Goal: Task Accomplishment & Management: Use online tool/utility

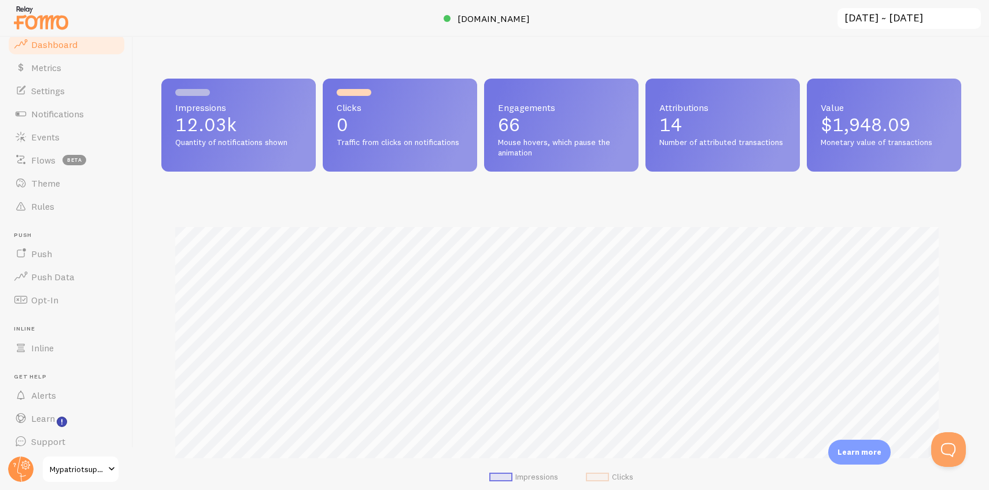
scroll to position [34, 0]
click at [46, 417] on span "Learn" at bounding box center [43, 414] width 24 height 12
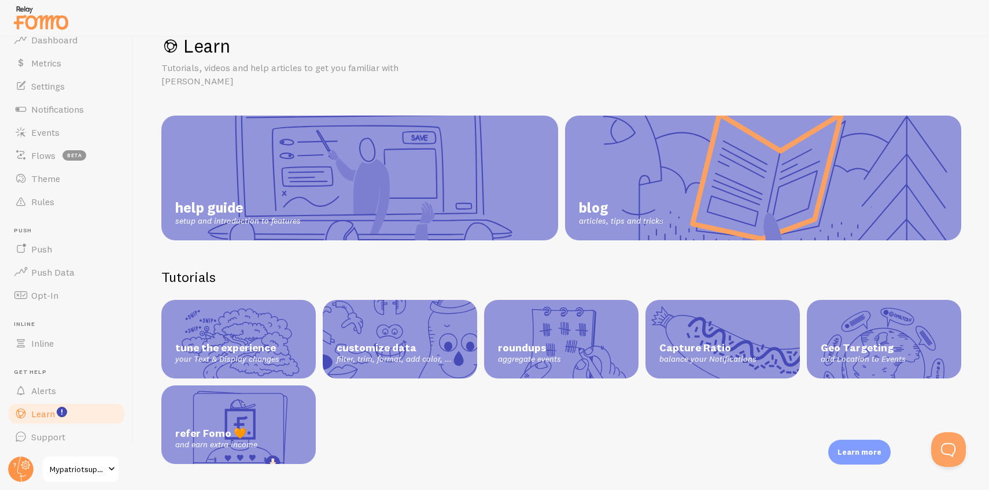
scroll to position [33, 0]
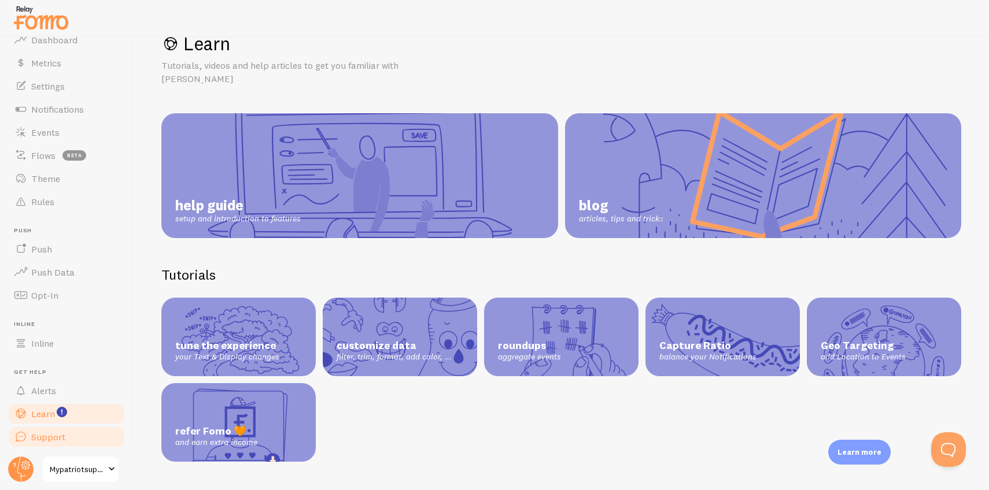
click at [53, 437] on span "Support" at bounding box center [48, 437] width 34 height 12
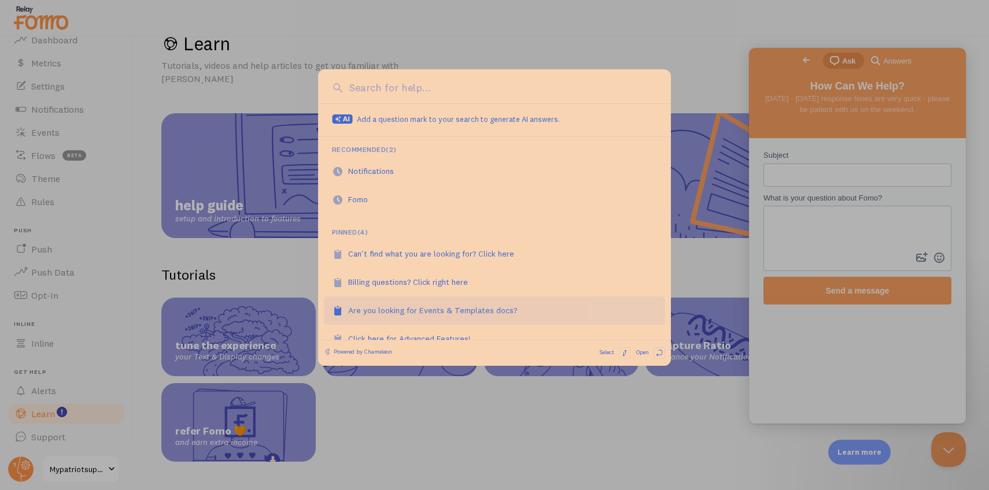
scroll to position [19, 0]
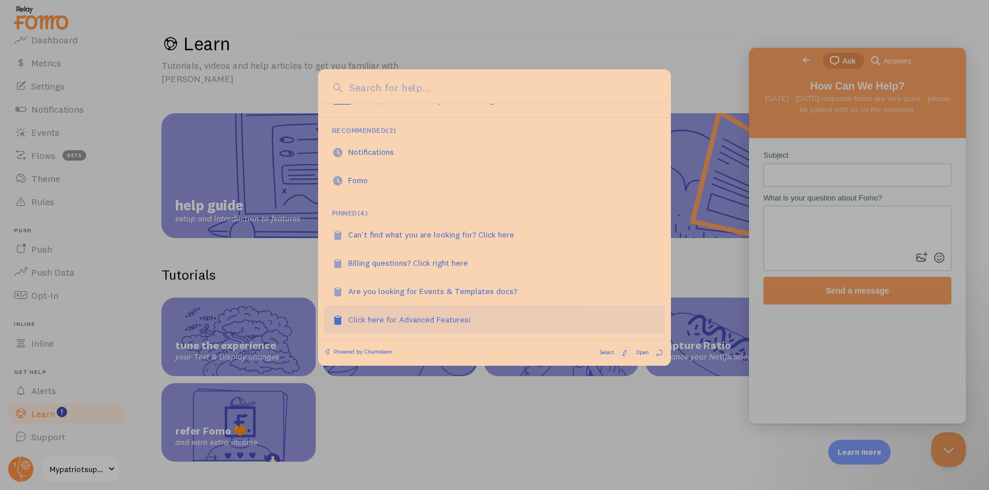
click at [380, 316] on div "Click here for Advanced Features!" at bounding box center [415, 320] width 135 height 12
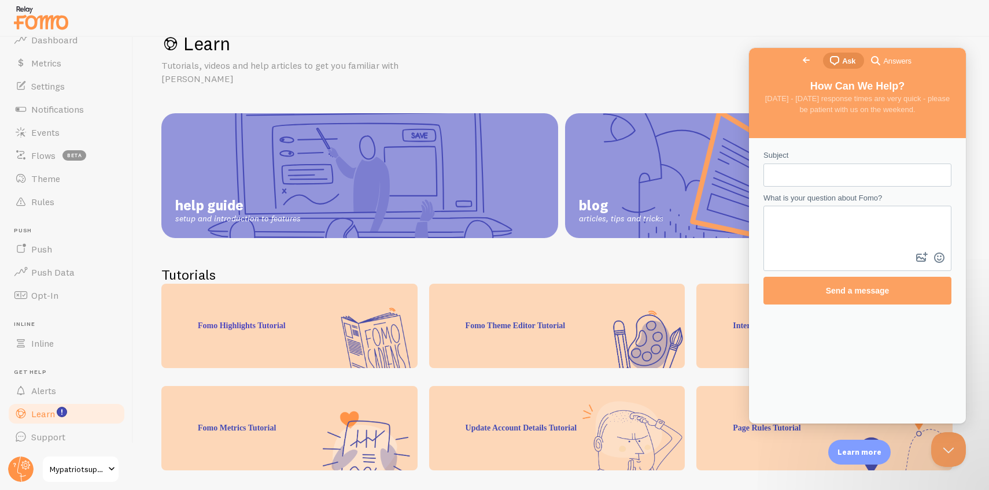
click at [538, 266] on h2 "Tutorials" at bounding box center [561, 275] width 800 height 18
click at [59, 113] on span "Notifications" at bounding box center [57, 109] width 53 height 12
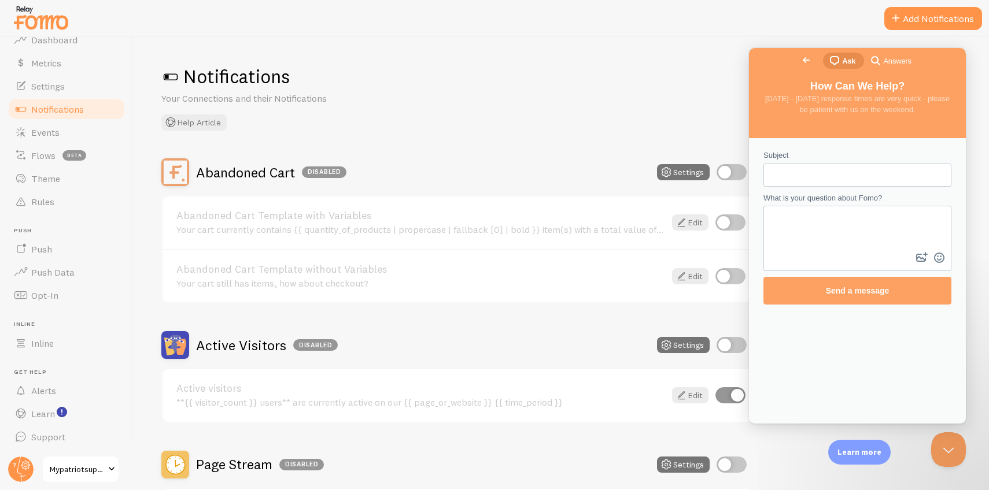
click at [799, 60] on span "Go back" at bounding box center [806, 60] width 14 height 14
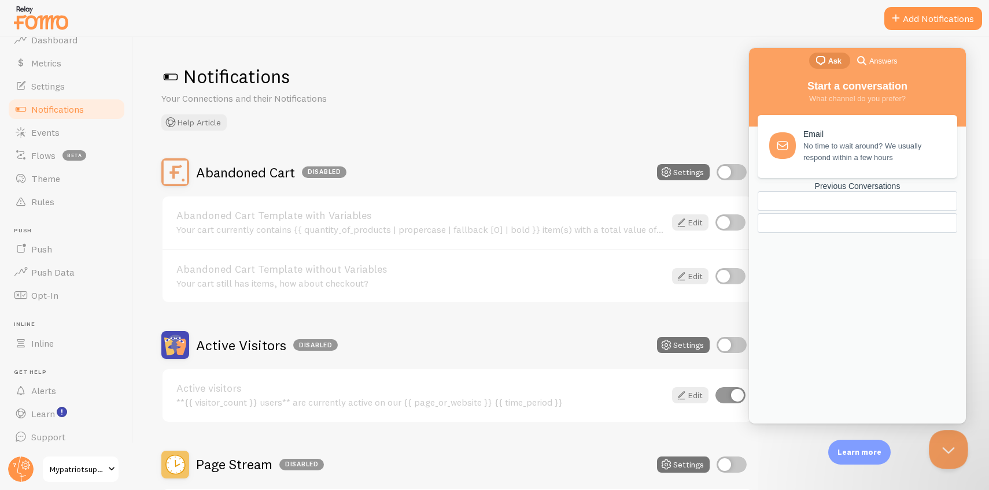
drag, startPoint x: 950, startPoint y: 446, endPoint x: 1858, endPoint y: 858, distance: 996.8
click at [950, 446] on button "Close Beacon popover" at bounding box center [946, 447] width 35 height 35
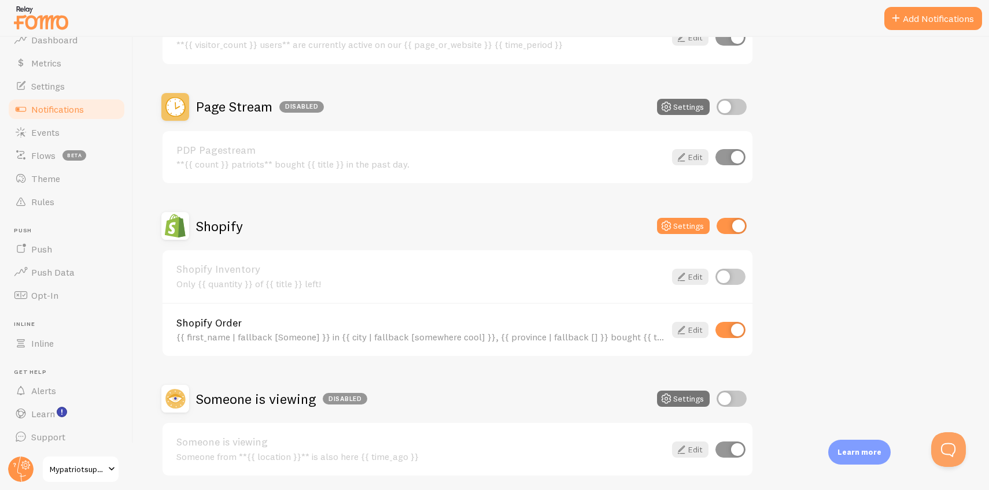
scroll to position [363, 0]
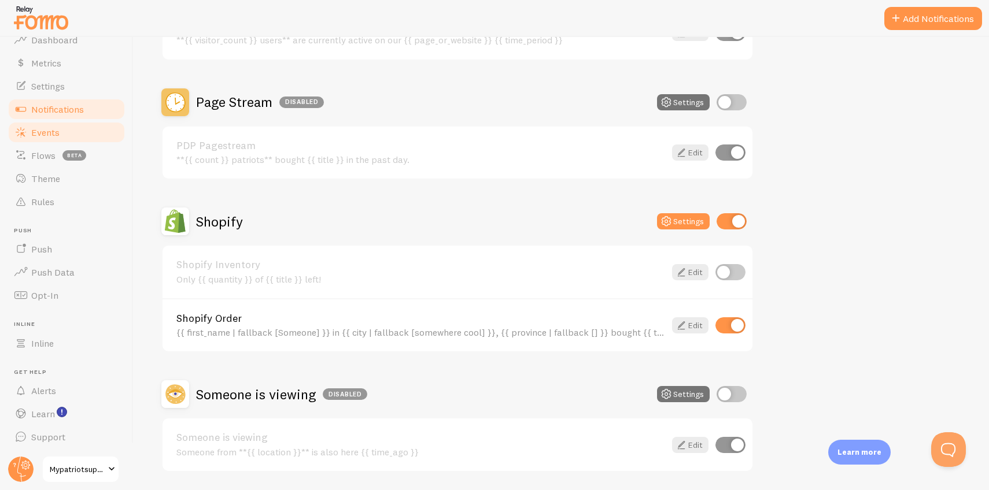
click at [46, 132] on span "Events" at bounding box center [45, 133] width 28 height 12
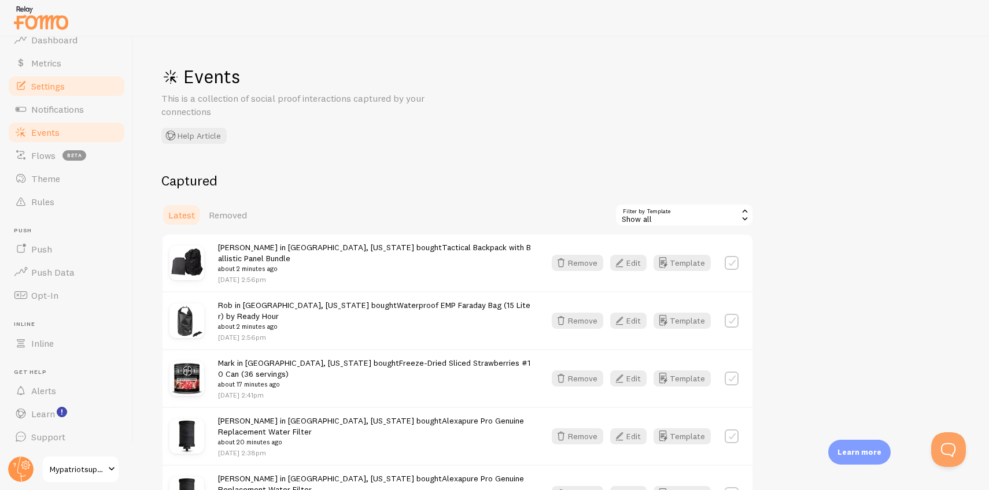
click at [53, 82] on span "Settings" at bounding box center [48, 86] width 34 height 12
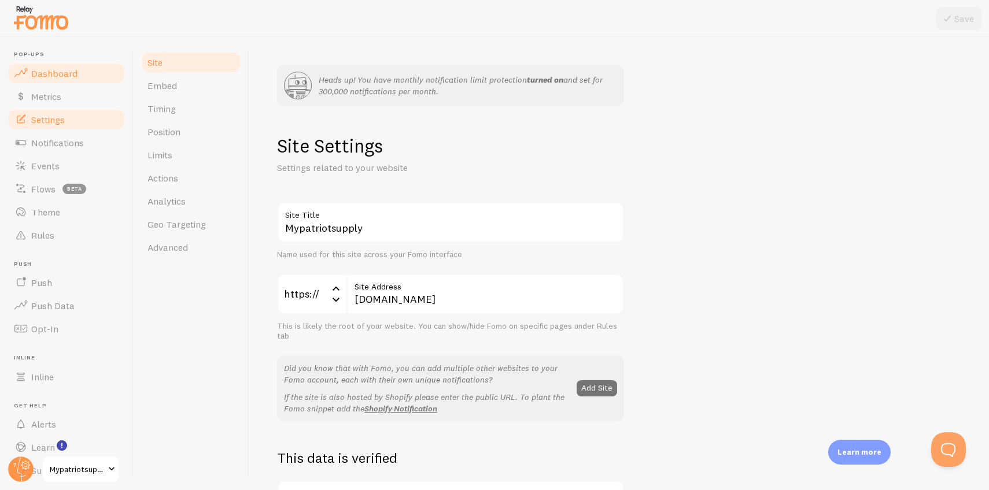
click at [65, 77] on span "Dashboard" at bounding box center [54, 74] width 46 height 12
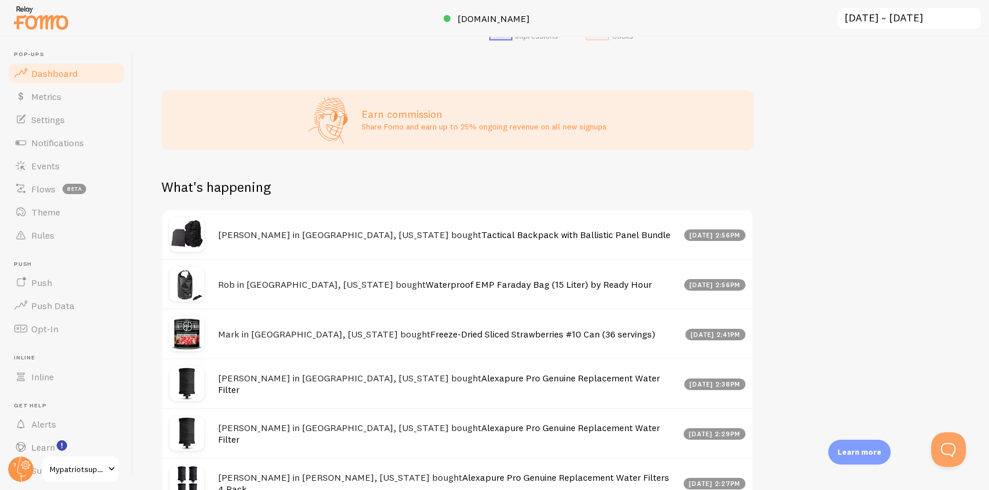
scroll to position [515, 0]
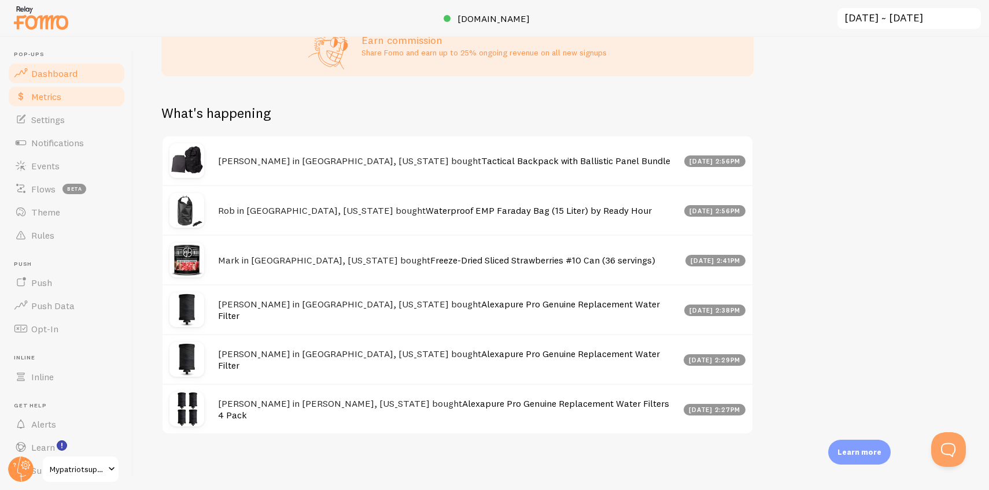
click at [51, 101] on span "Metrics" at bounding box center [46, 97] width 30 height 12
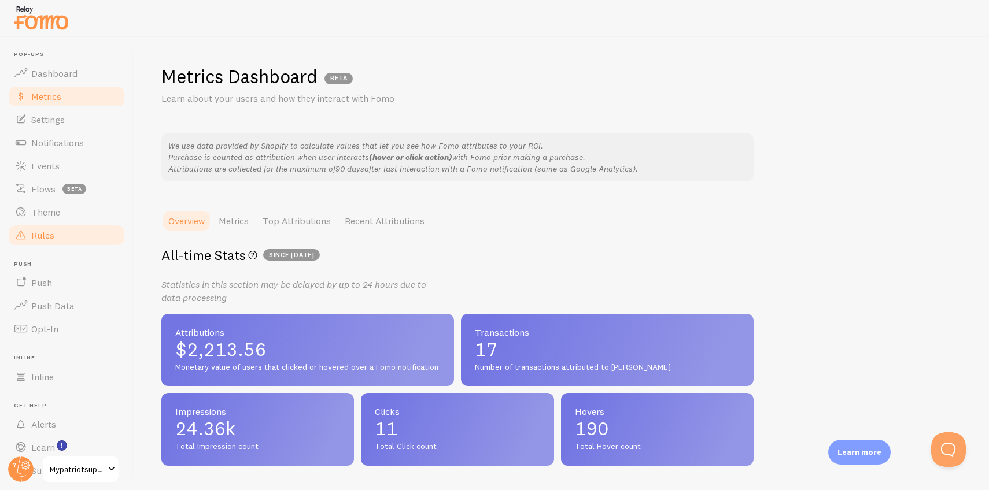
click at [45, 234] on span "Rules" at bounding box center [42, 236] width 23 height 12
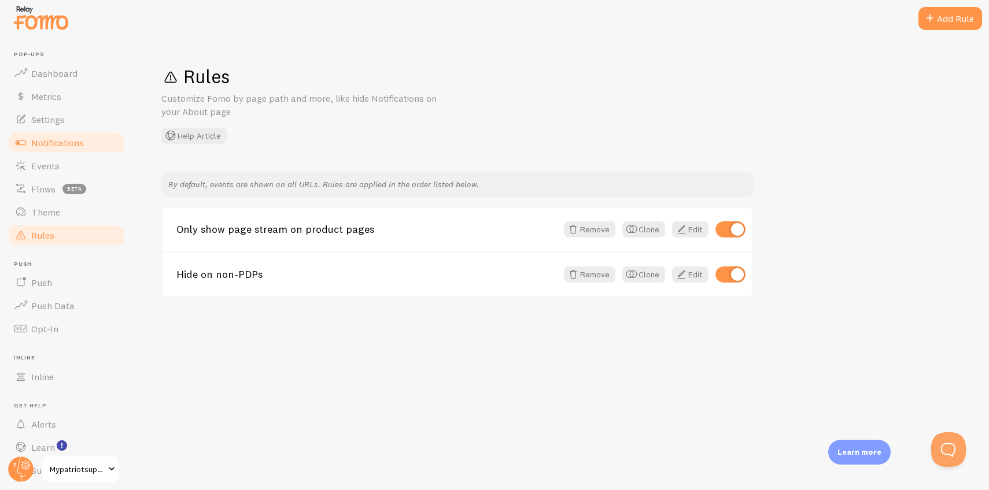
click at [77, 146] on span "Notifications" at bounding box center [57, 143] width 53 height 12
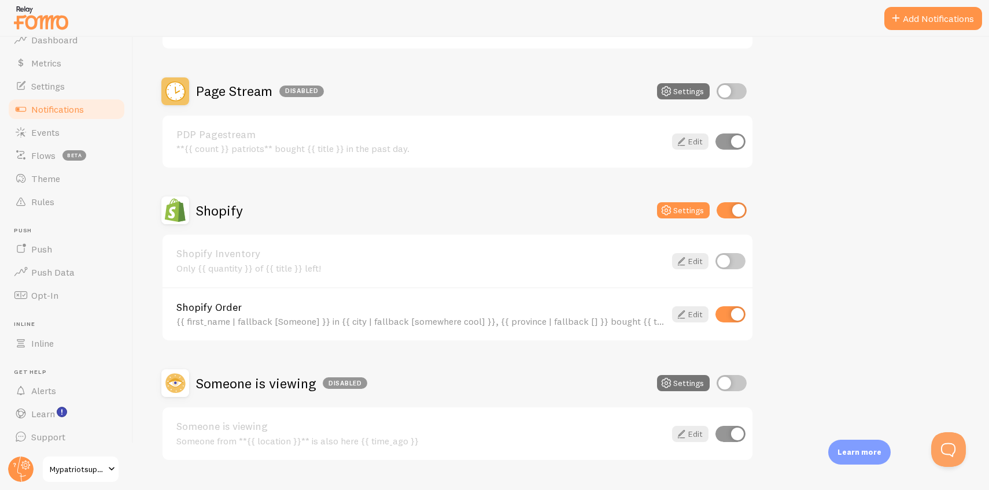
scroll to position [390, 0]
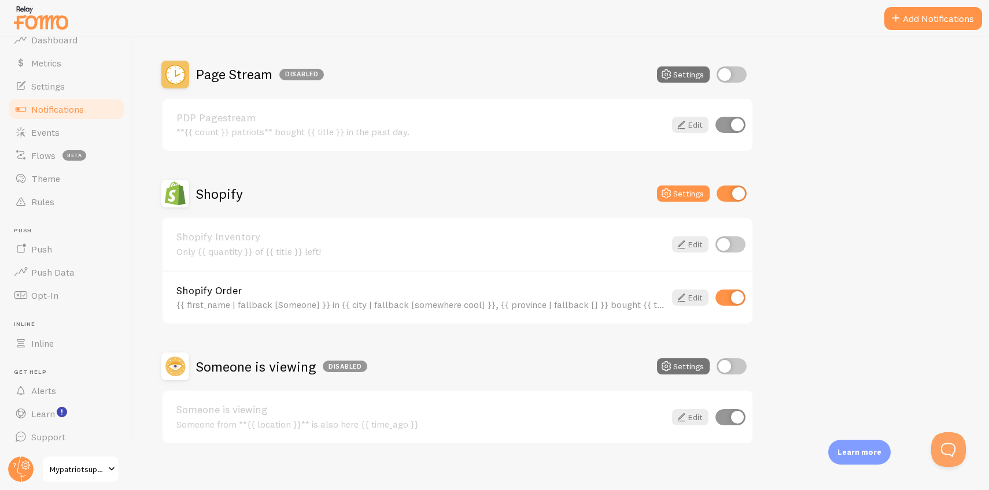
click at [114, 463] on span at bounding box center [112, 470] width 14 height 14
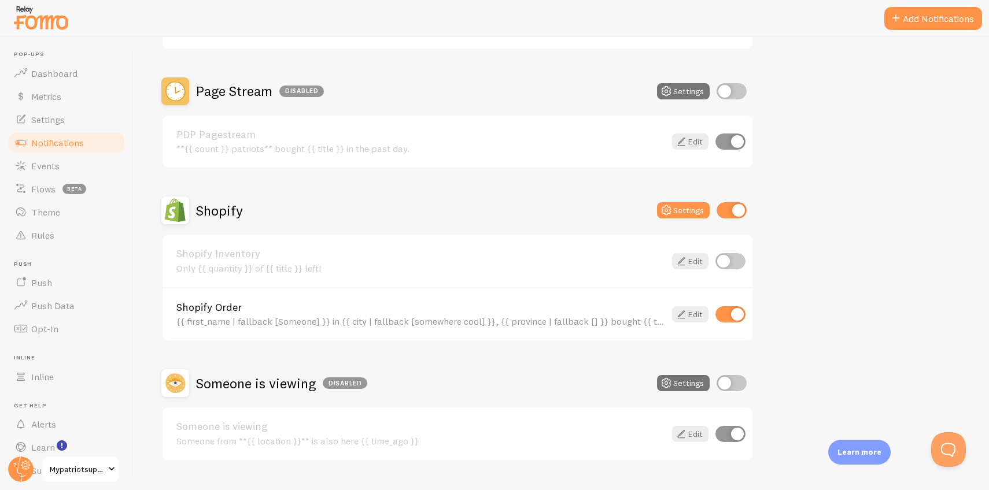
scroll to position [400, 0]
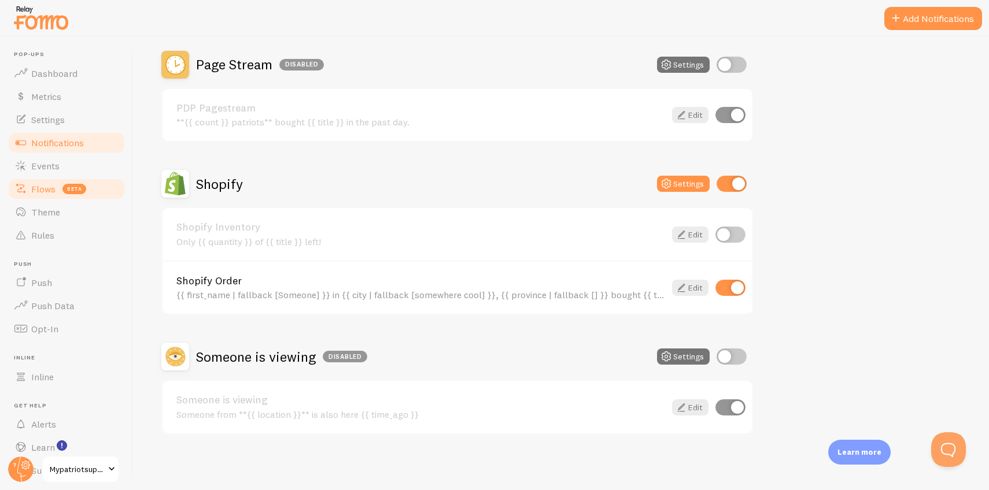
click at [39, 188] on span "Flows" at bounding box center [43, 189] width 24 height 12
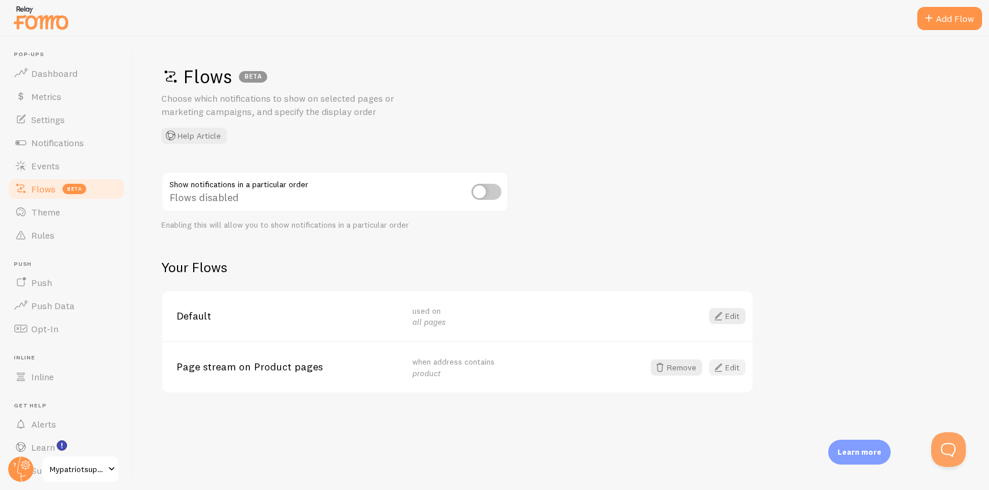
click at [737, 372] on link "Edit" at bounding box center [727, 368] width 36 height 16
click at [731, 317] on link "Edit" at bounding box center [727, 316] width 36 height 16
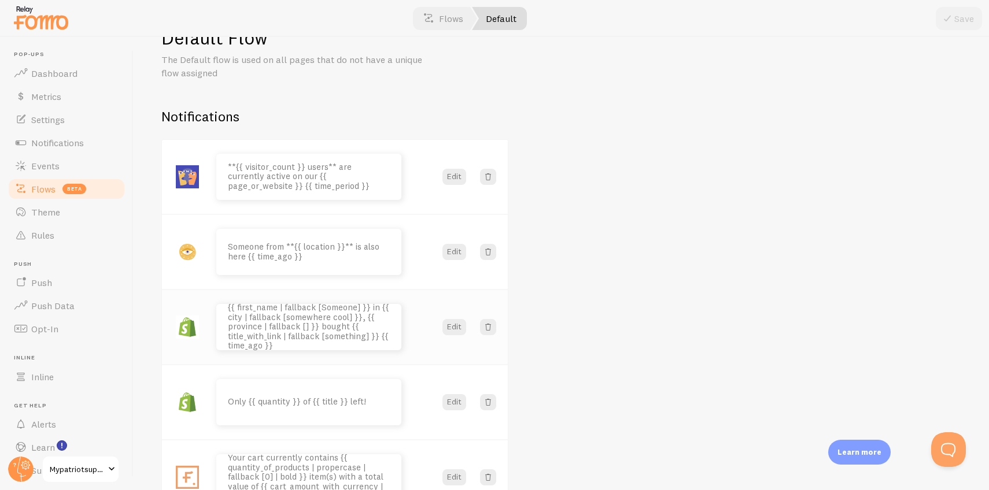
scroll to position [29, 0]
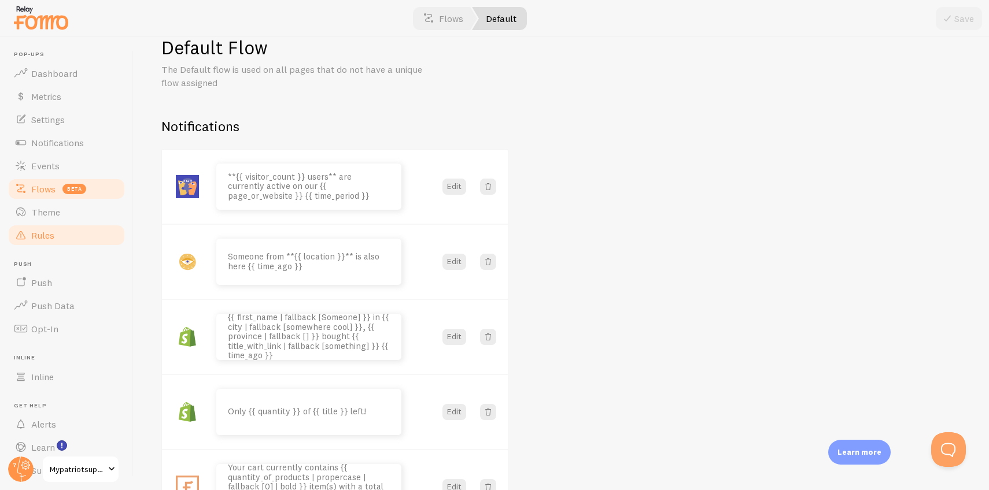
click at [47, 241] on link "Rules" at bounding box center [66, 235] width 119 height 23
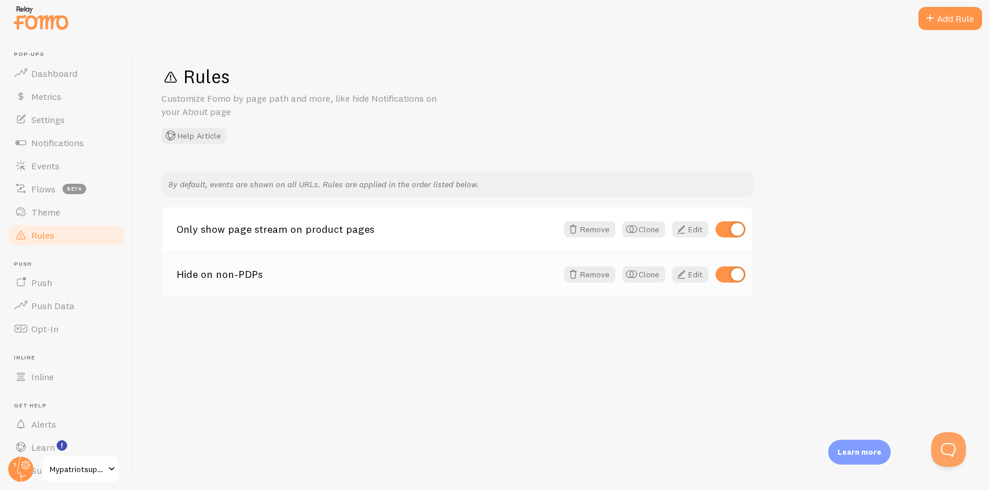
click at [199, 274] on link "Hide on non-PDPs" at bounding box center [366, 274] width 380 height 10
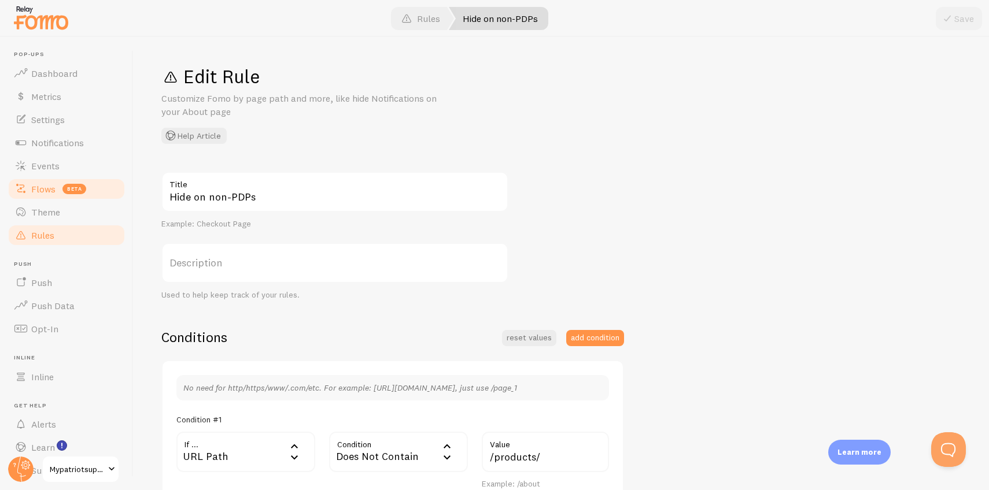
click at [39, 191] on span "Flows" at bounding box center [43, 189] width 24 height 12
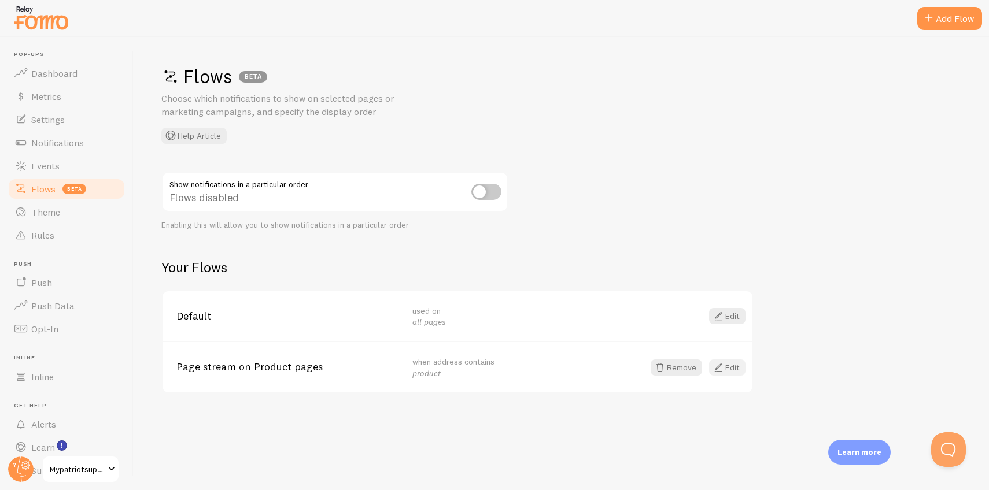
click at [734, 367] on link "Edit" at bounding box center [727, 368] width 36 height 16
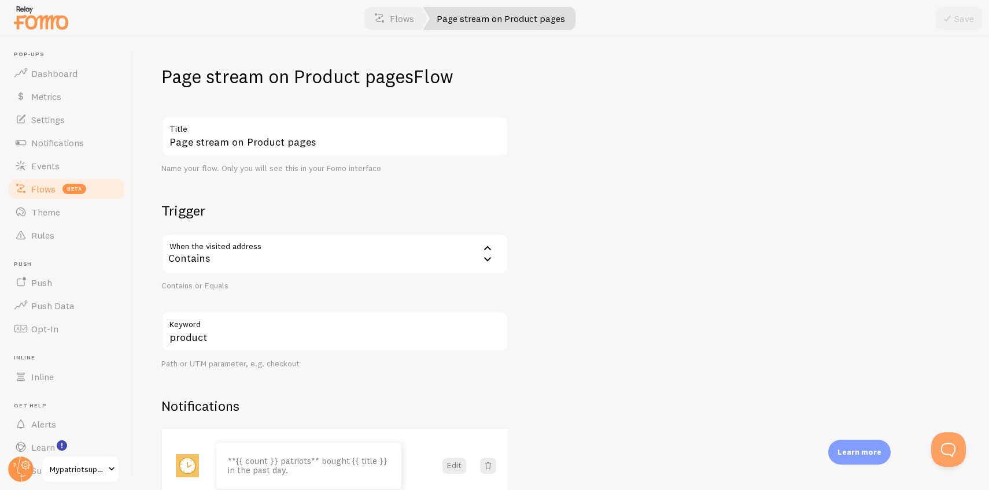
scroll to position [15, 0]
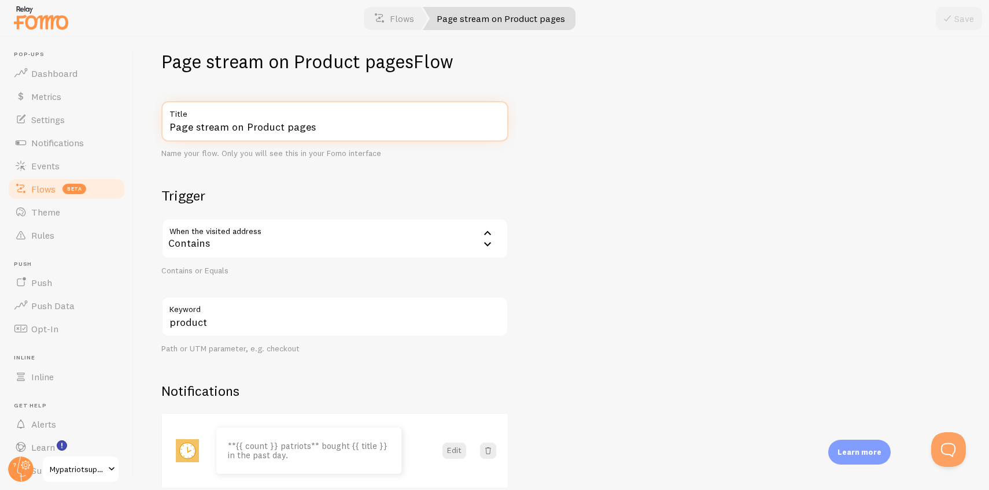
drag, startPoint x: 163, startPoint y: 120, endPoint x: 345, endPoint y: 250, distance: 223.0
click at [247, 260] on div "Page stream on Product pages Flow Page stream on Product pages Title Name your …" at bounding box center [561, 263] width 855 height 453
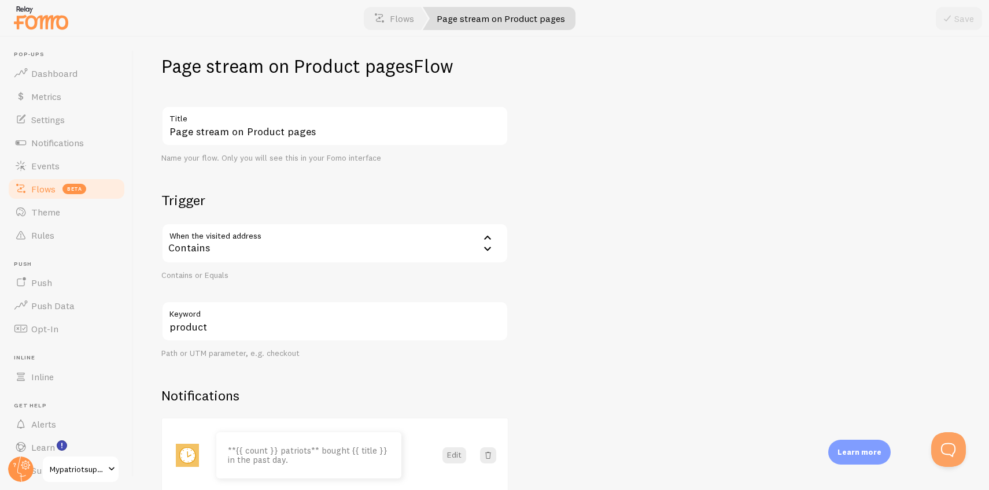
scroll to position [0, 0]
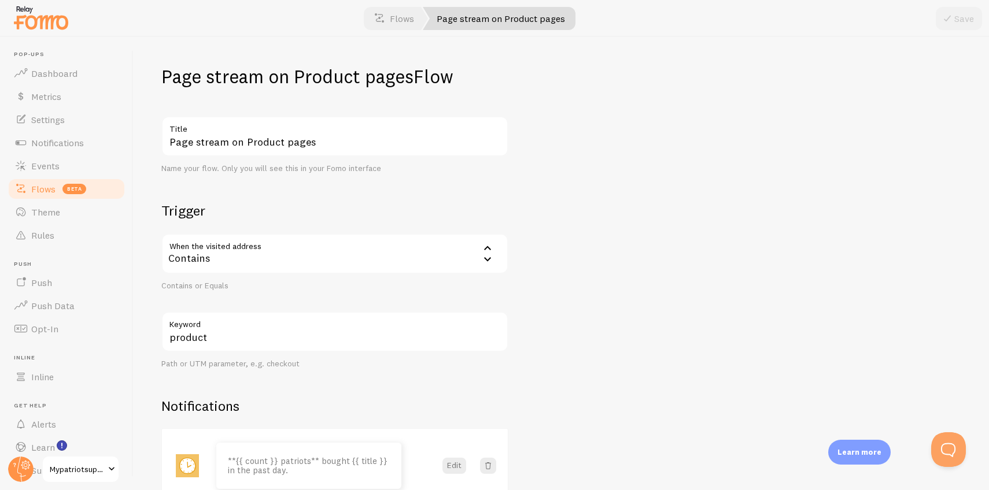
click at [350, 256] on div "Contains" at bounding box center [334, 254] width 347 height 40
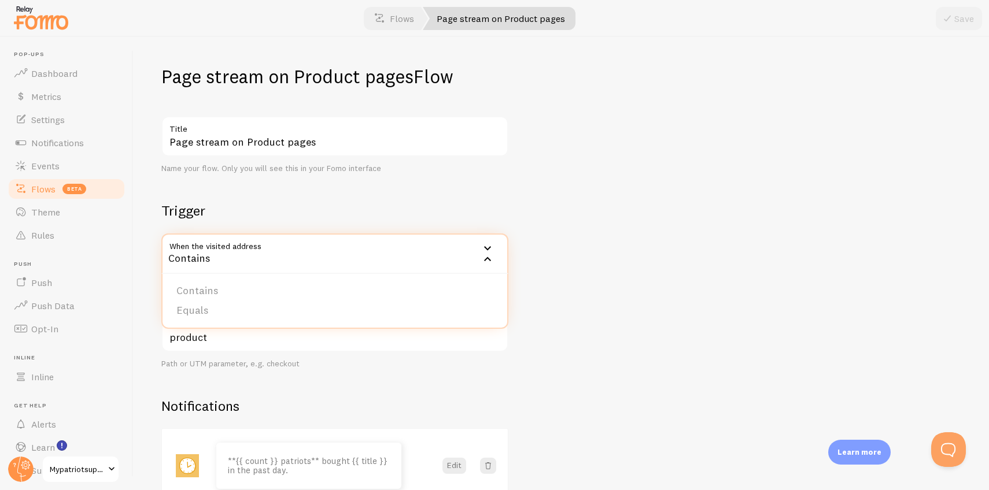
click at [724, 284] on div "Page stream on Product pages Flow Page stream on Product pages Title Name your …" at bounding box center [561, 263] width 855 height 453
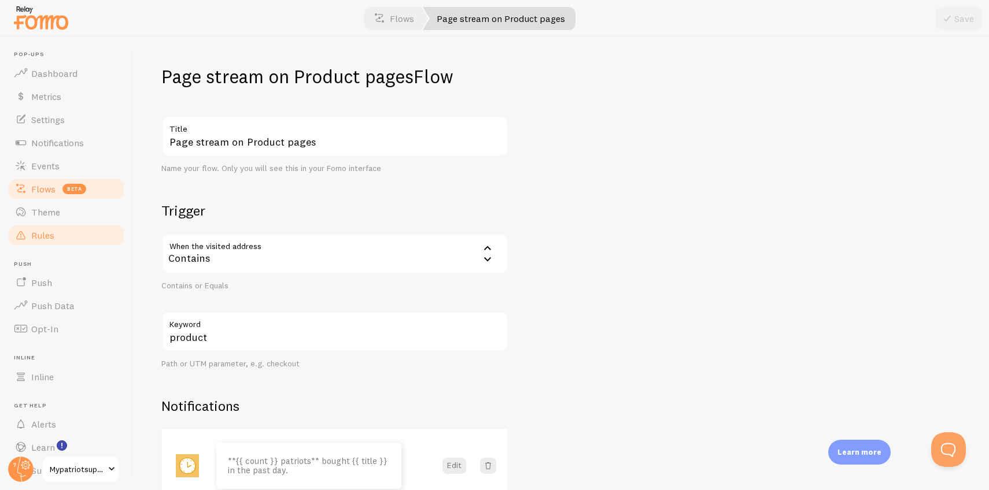
click at [54, 239] on link "Rules" at bounding box center [66, 235] width 119 height 23
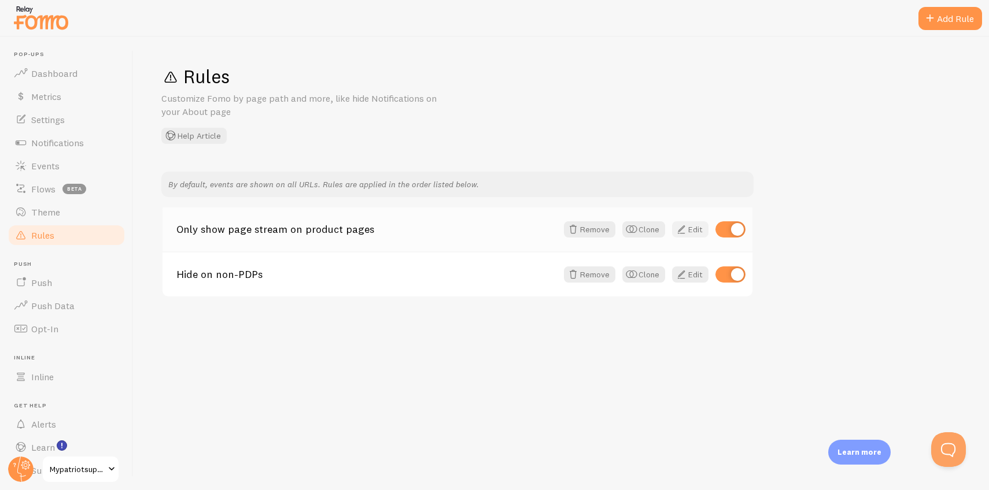
click at [686, 230] on span at bounding box center [681, 230] width 14 height 14
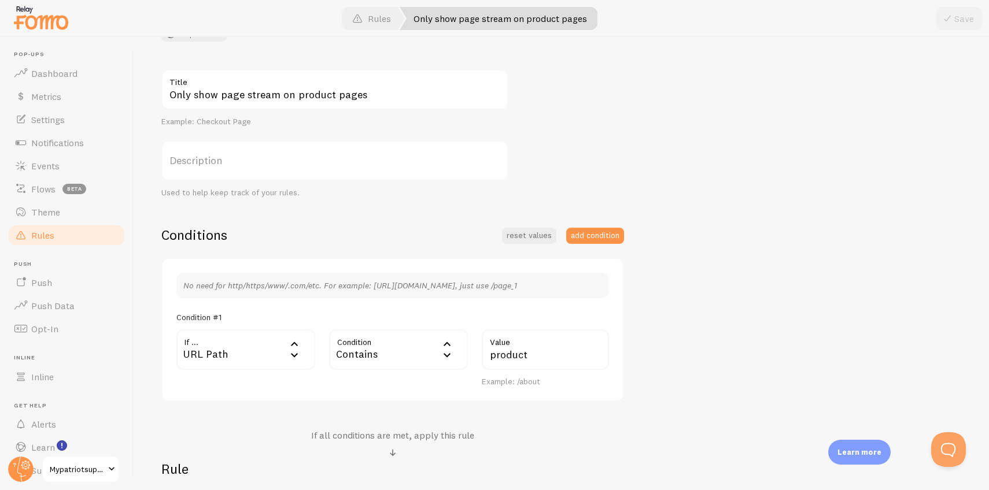
scroll to position [121, 0]
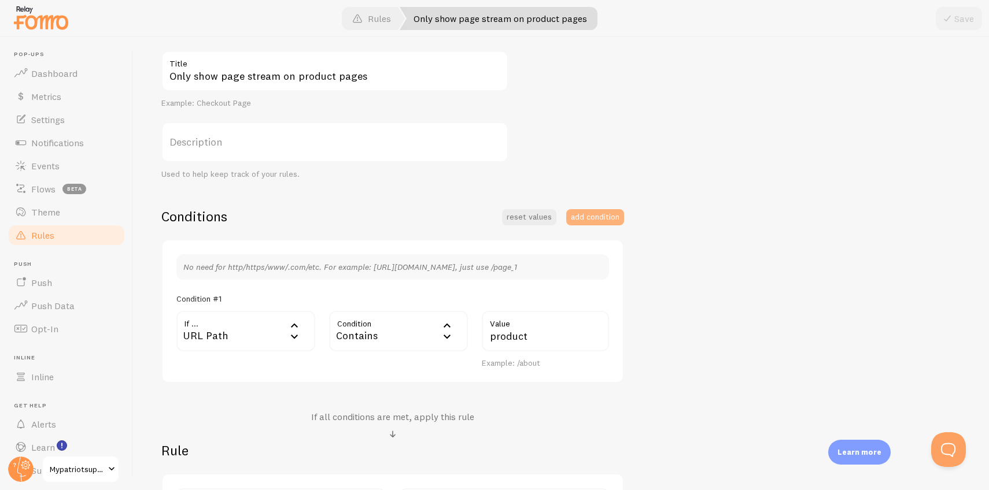
click at [597, 218] on button "add condition" at bounding box center [595, 217] width 58 height 16
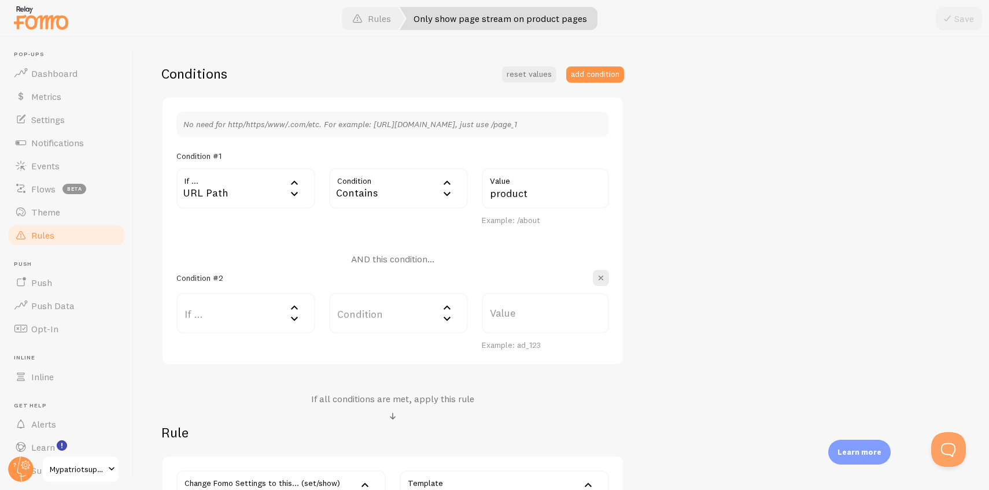
scroll to position [267, 0]
click at [254, 312] on label "If ..." at bounding box center [245, 310] width 139 height 40
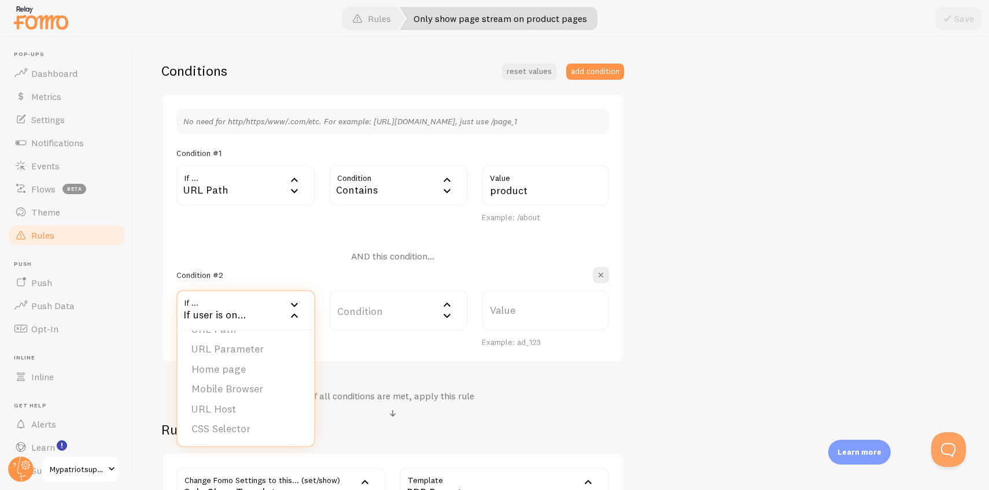
scroll to position [0, 0]
click at [238, 363] on li "URL Parameter" at bounding box center [246, 367] width 136 height 20
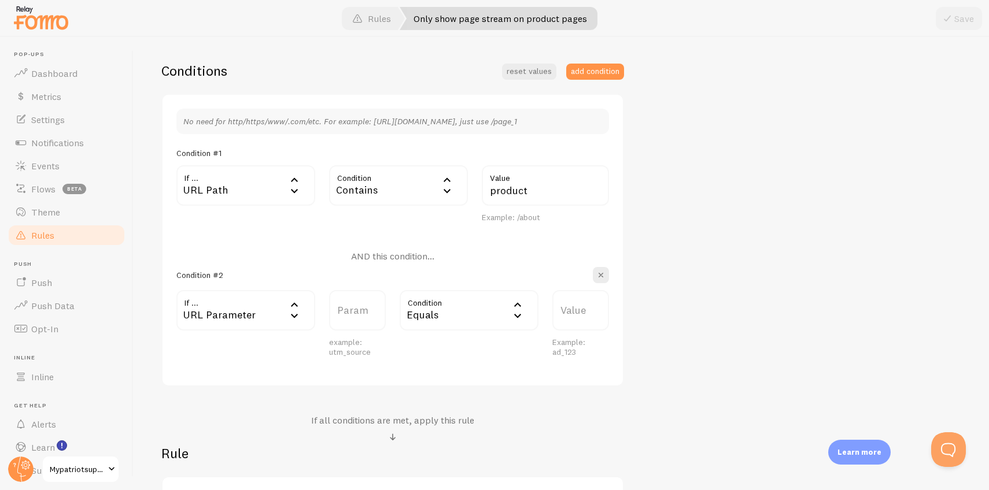
click at [353, 316] on label "Param" at bounding box center [357, 310] width 57 height 40
click at [353, 316] on input "Param" at bounding box center [357, 310] width 57 height 40
click at [51, 236] on span "Rules" at bounding box center [42, 236] width 23 height 12
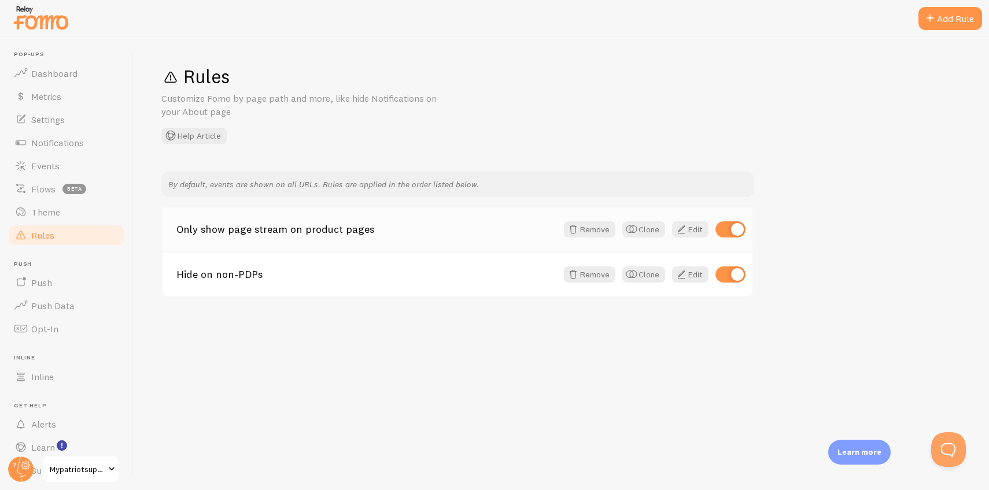
click at [404, 226] on link "Only show page stream on product pages" at bounding box center [366, 229] width 380 height 10
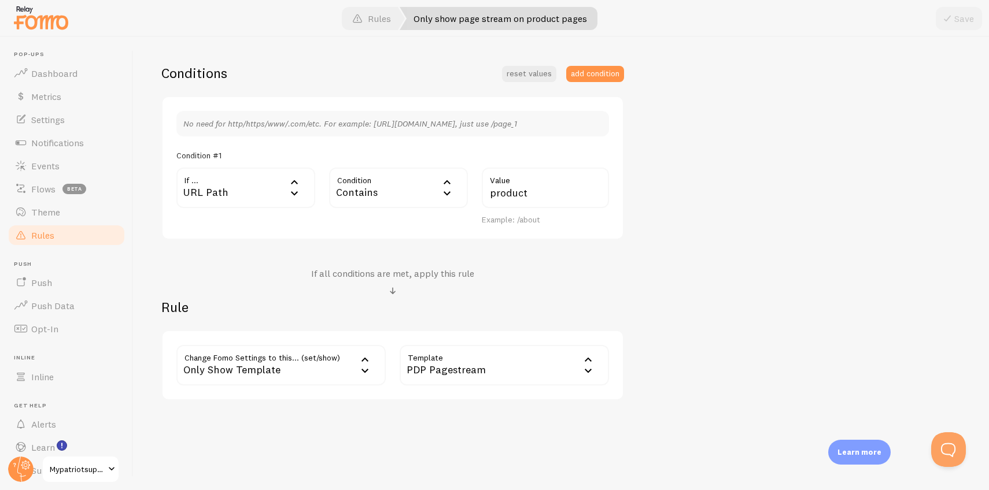
scroll to position [276, 0]
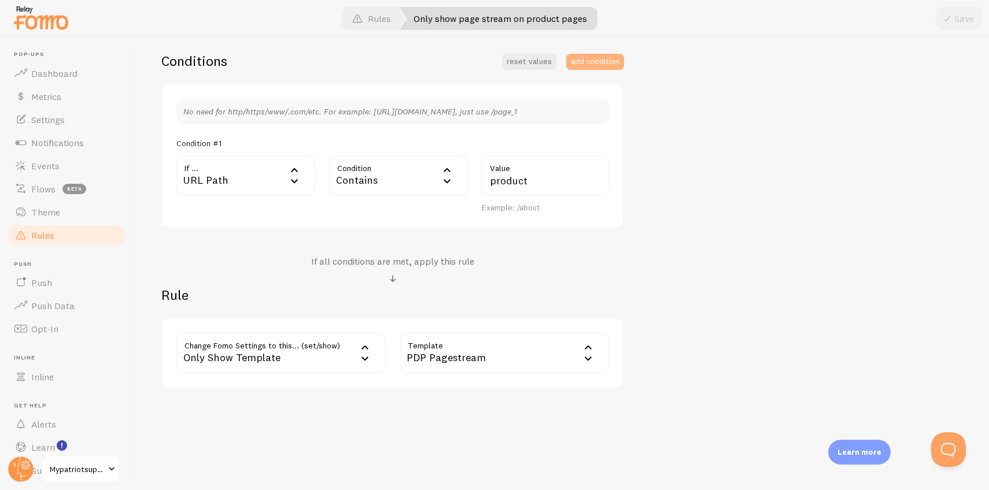
click at [583, 66] on button "add condition" at bounding box center [595, 62] width 58 height 16
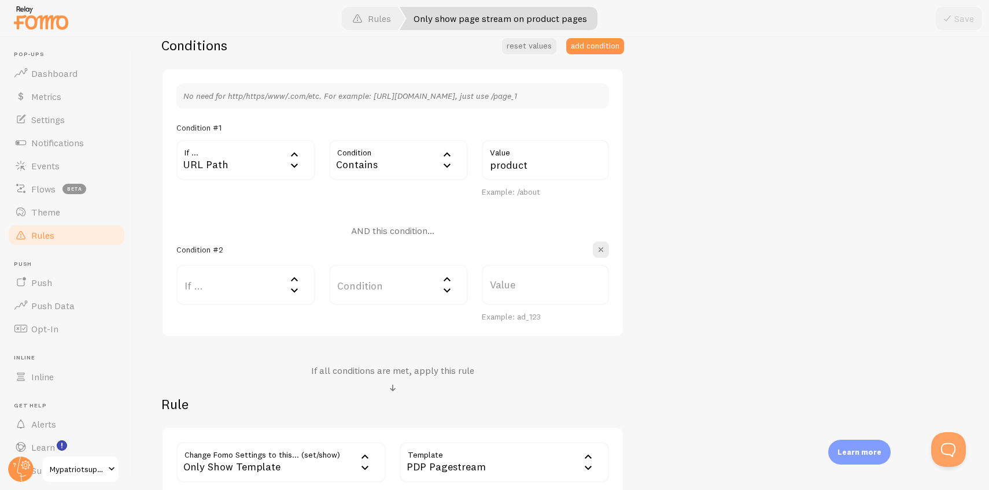
scroll to position [337, 0]
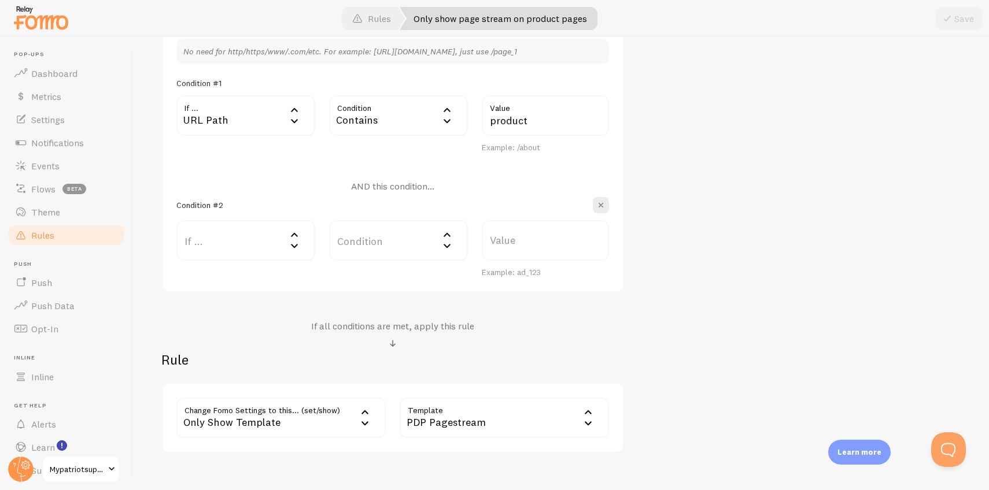
click at [267, 250] on label "If ..." at bounding box center [245, 240] width 139 height 40
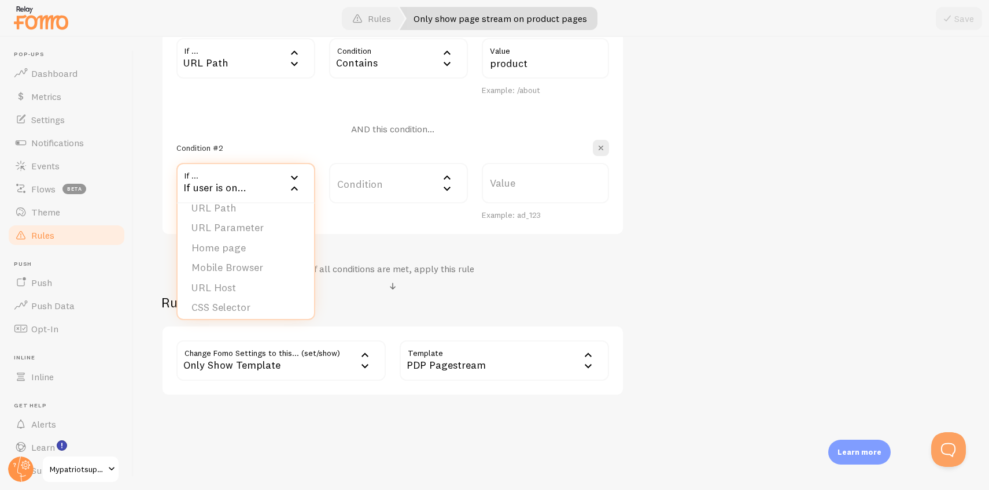
scroll to position [18, 0]
click at [716, 310] on div "Only show page stream on product pages Title Example: Checkout Page Description…" at bounding box center [561, 87] width 800 height 618
click at [516, 365] on div "PDP Pagestream" at bounding box center [504, 361] width 209 height 40
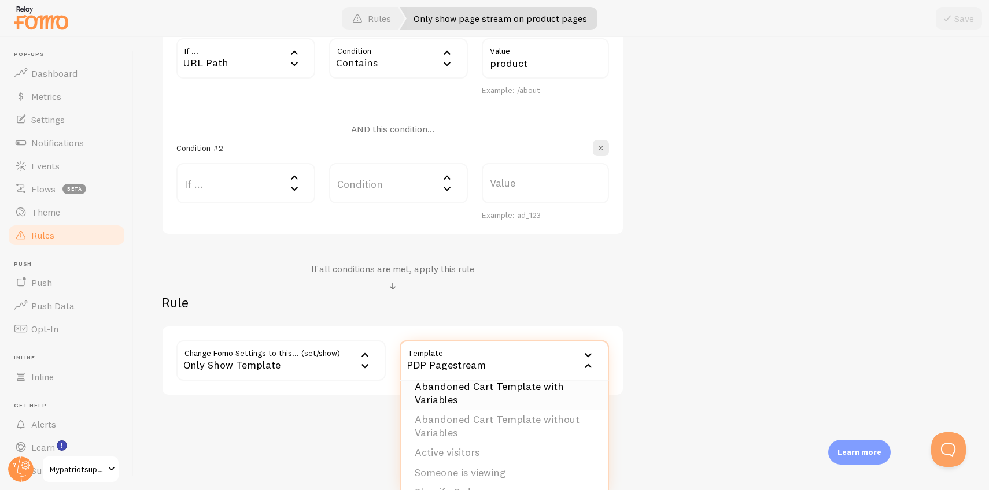
scroll to position [0, 0]
click at [687, 326] on div "Only show page stream on product pages Title Example: Checkout Page Description…" at bounding box center [561, 87] width 800 height 618
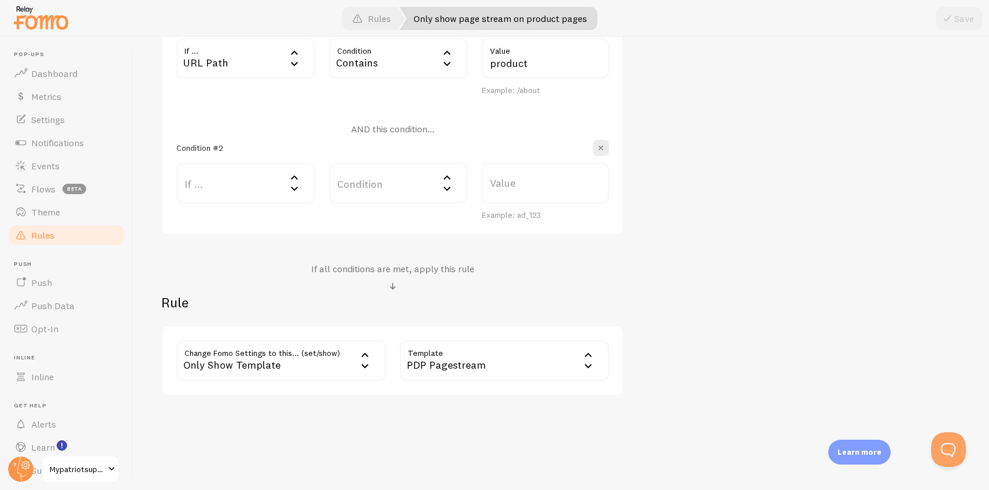
click at [195, 355] on div "Only Show Template" at bounding box center [280, 361] width 209 height 40
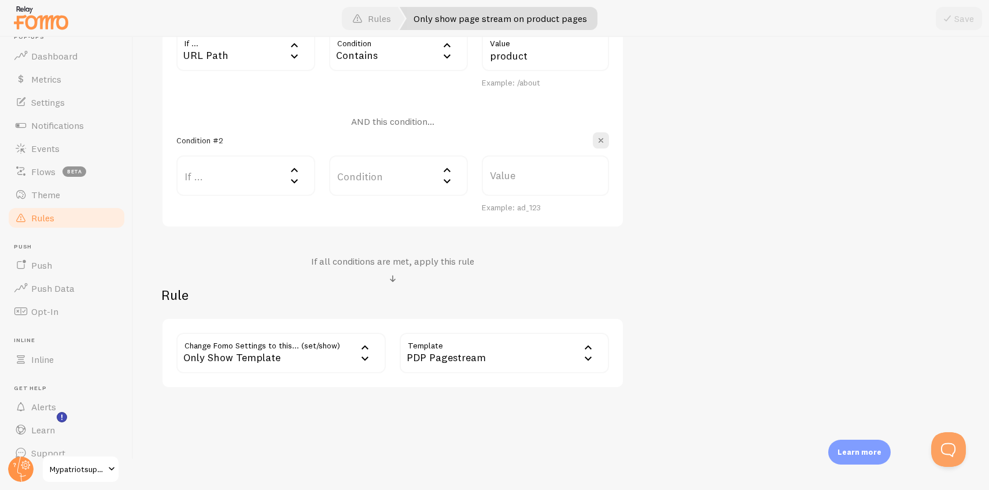
scroll to position [34, 0]
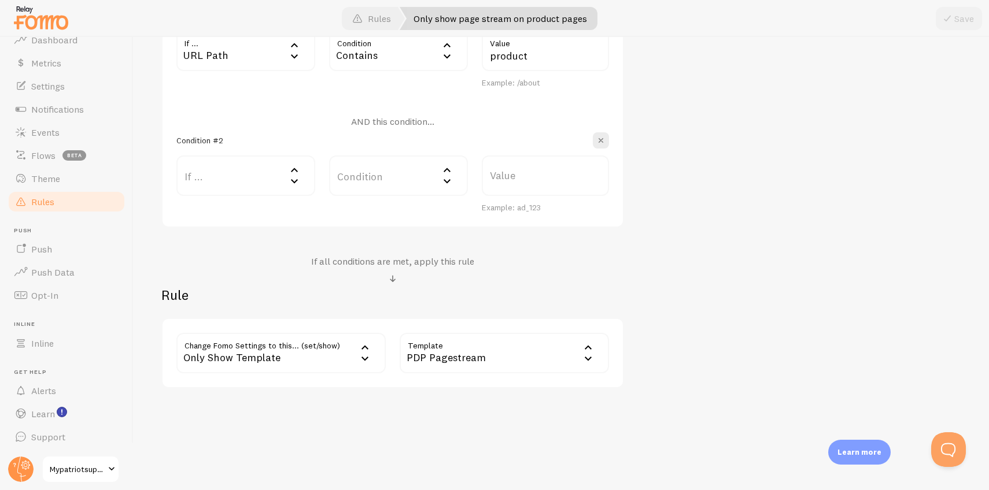
click at [248, 349] on div "Only Show Template" at bounding box center [280, 353] width 209 height 40
click at [239, 308] on div "Rule Change Fomo Settings to this... (set/show) only_show_template Only Show Te…" at bounding box center [392, 337] width 463 height 102
click at [249, 287] on h2 "Rule" at bounding box center [392, 295] width 463 height 18
click at [50, 179] on span "Theme" at bounding box center [45, 179] width 29 height 12
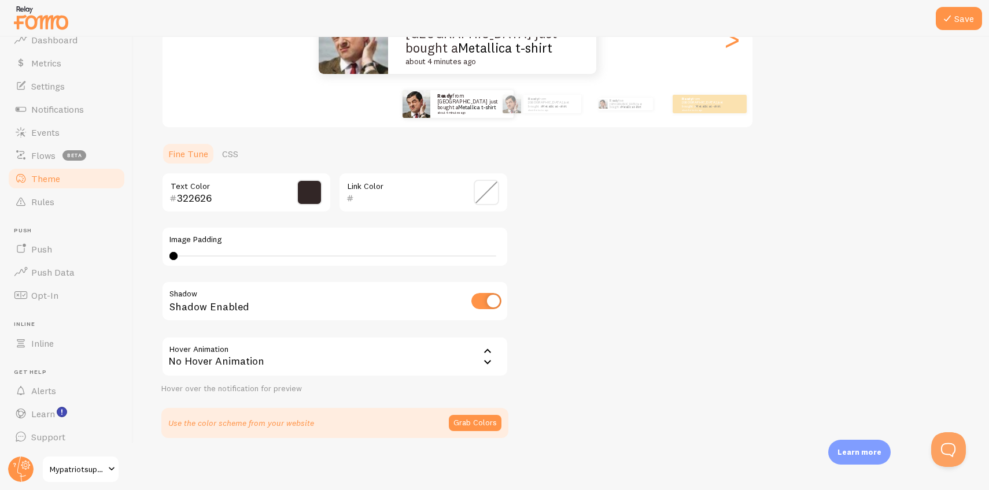
scroll to position [179, 0]
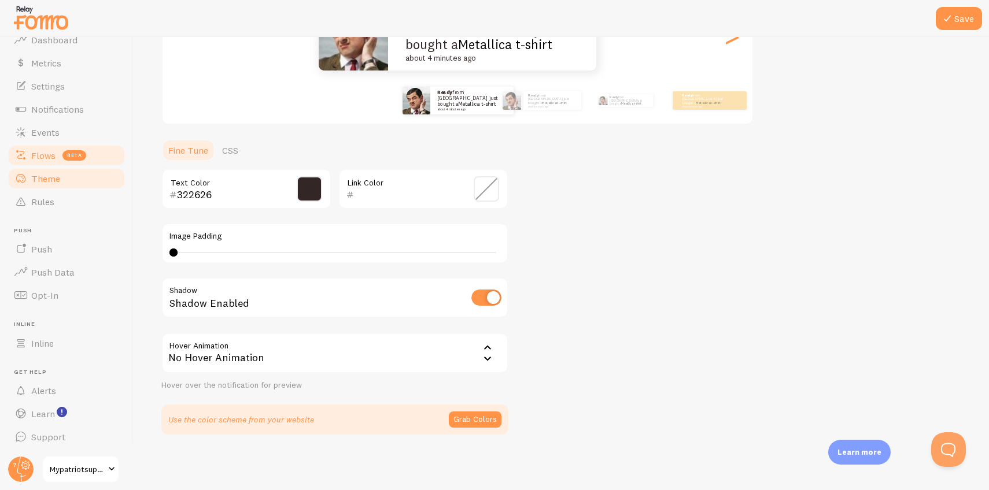
click at [35, 156] on span "Flows" at bounding box center [43, 156] width 24 height 12
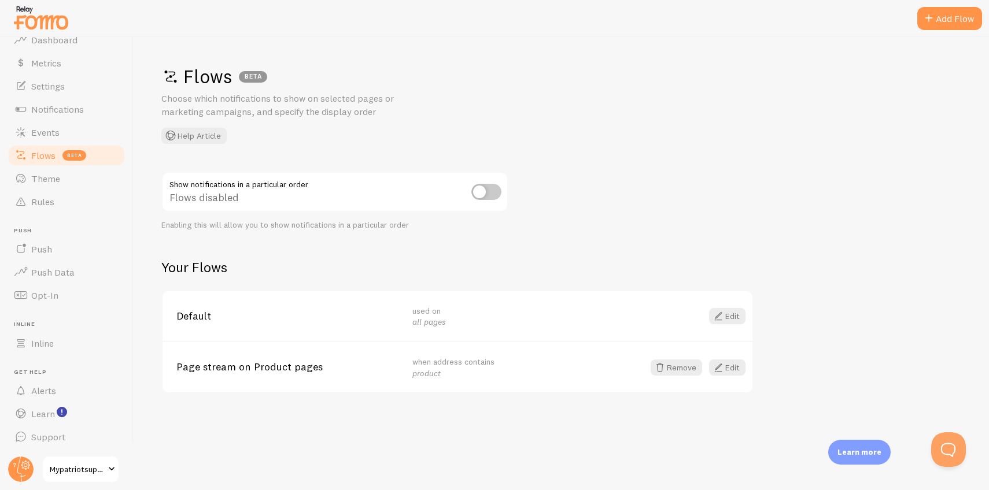
click at [726, 372] on link "Edit" at bounding box center [727, 368] width 36 height 16
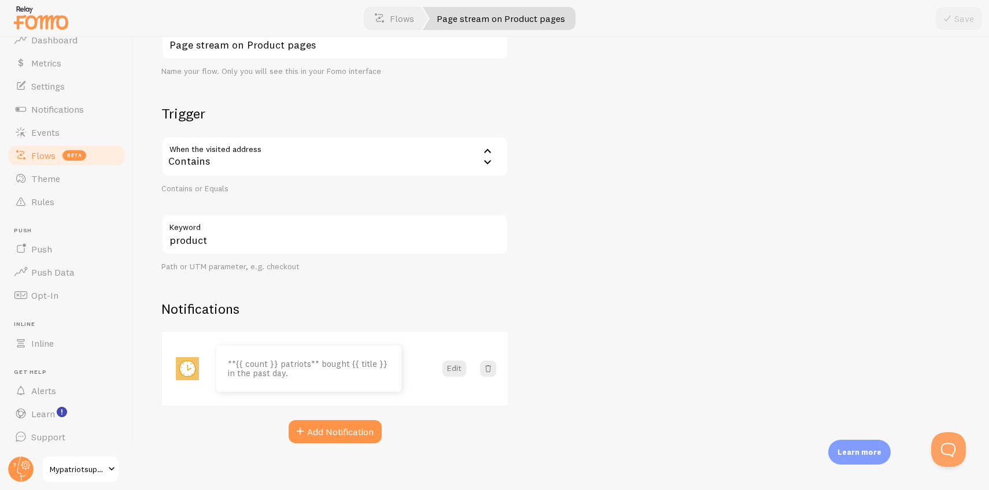
scroll to position [106, 0]
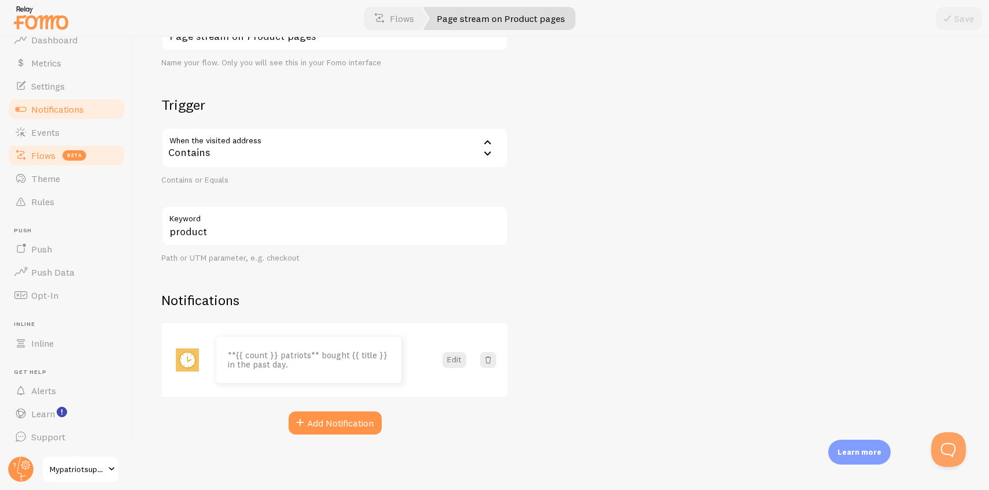
click at [50, 112] on span "Notifications" at bounding box center [57, 109] width 53 height 12
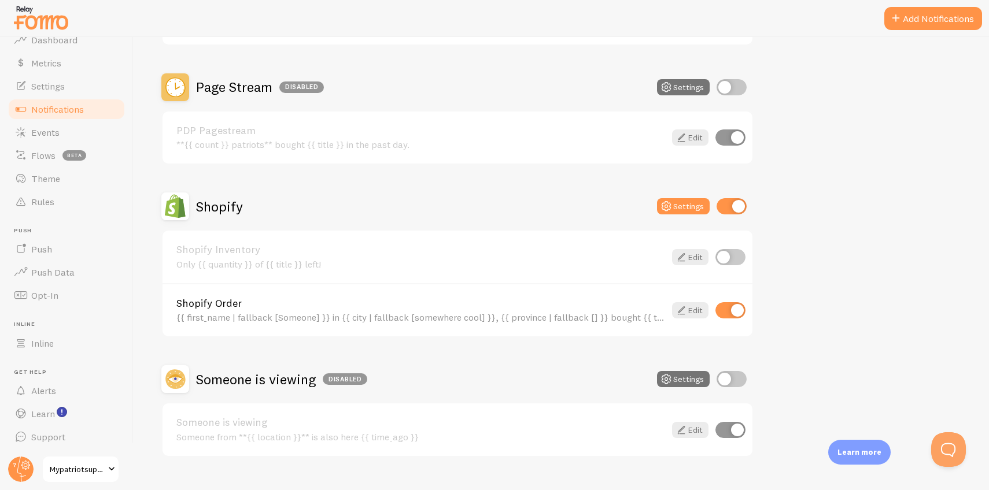
scroll to position [400, 0]
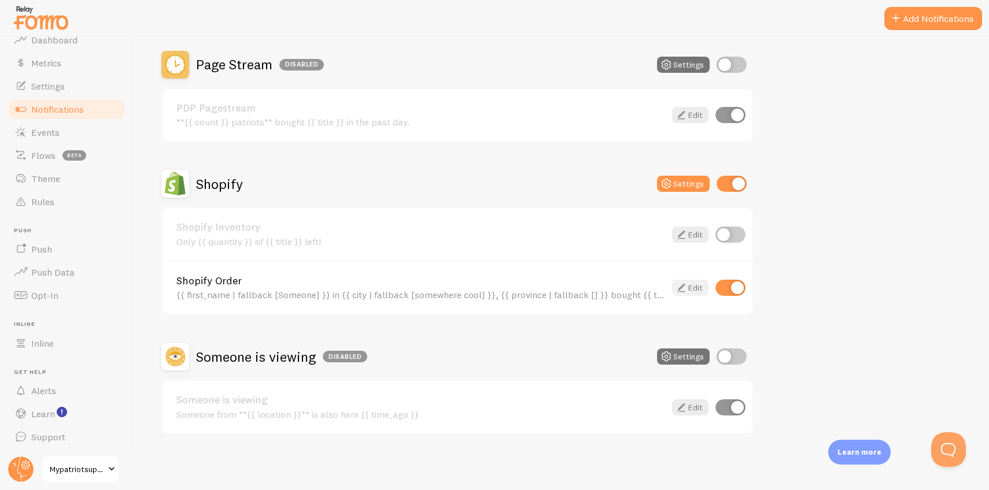
click at [684, 291] on icon at bounding box center [681, 288] width 14 height 14
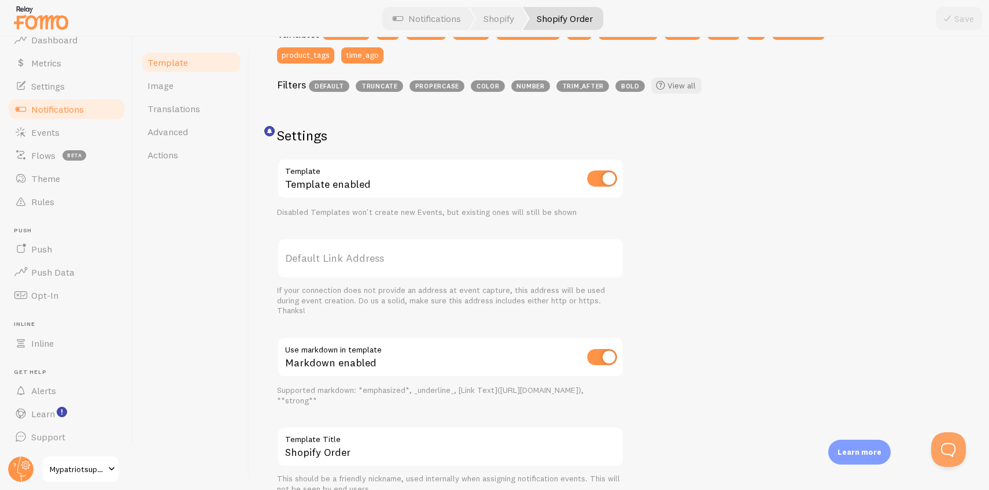
scroll to position [297, 0]
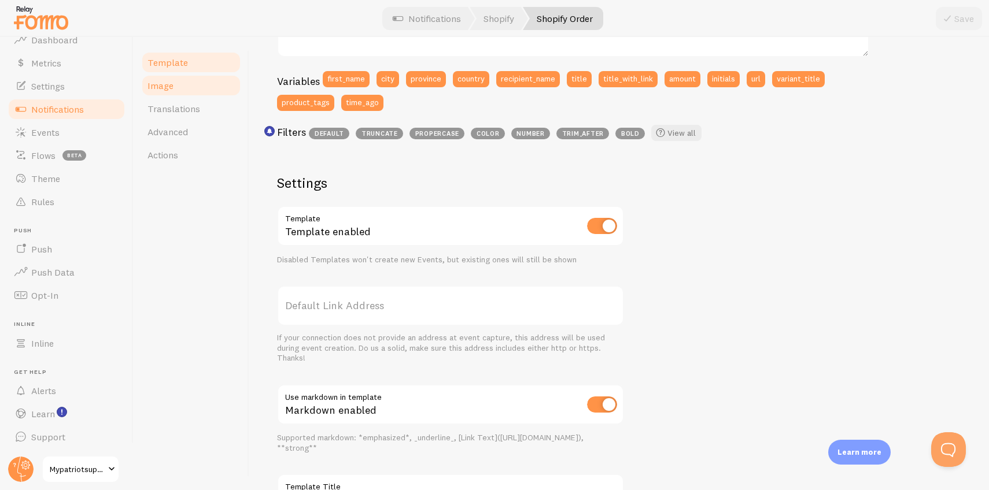
click at [173, 87] on link "Image" at bounding box center [191, 85] width 101 height 23
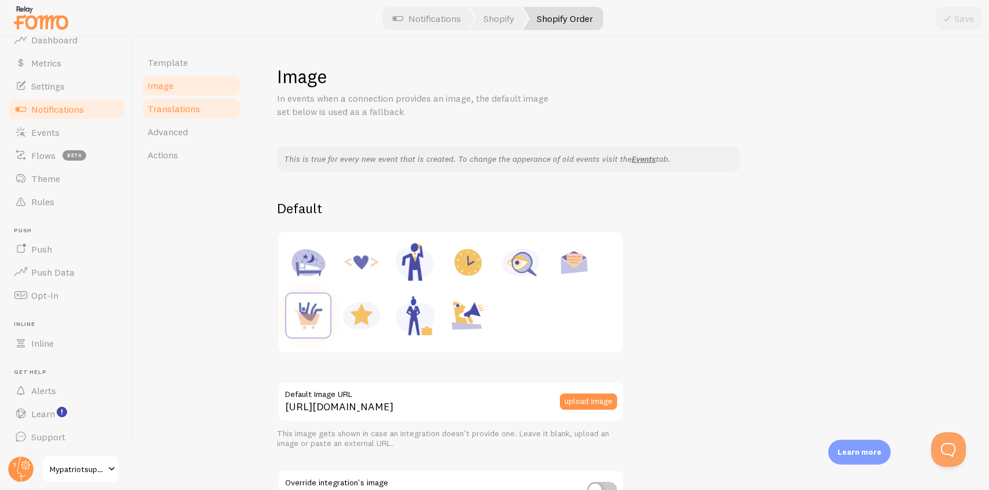
click at [180, 113] on span "Translations" at bounding box center [173, 109] width 53 height 12
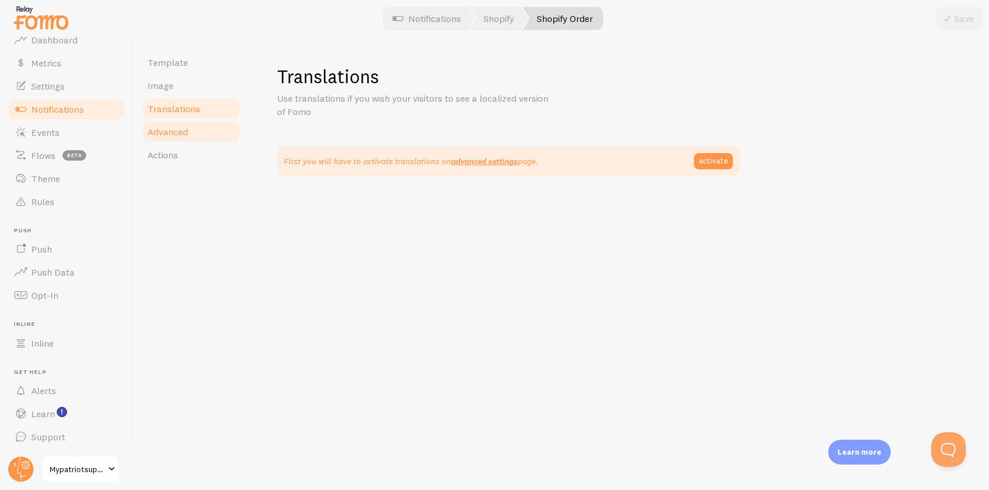
click at [180, 131] on span "Advanced" at bounding box center [167, 132] width 40 height 12
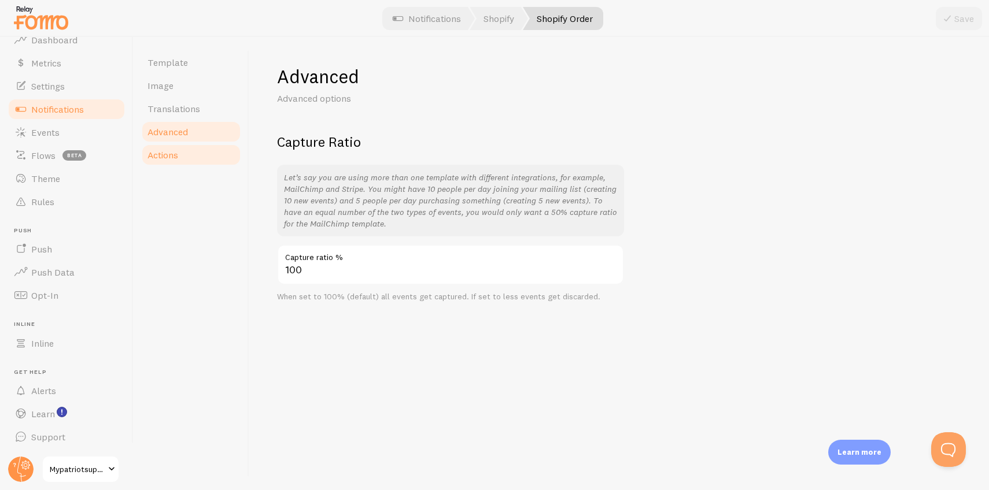
click at [180, 150] on link "Actions" at bounding box center [191, 154] width 101 height 23
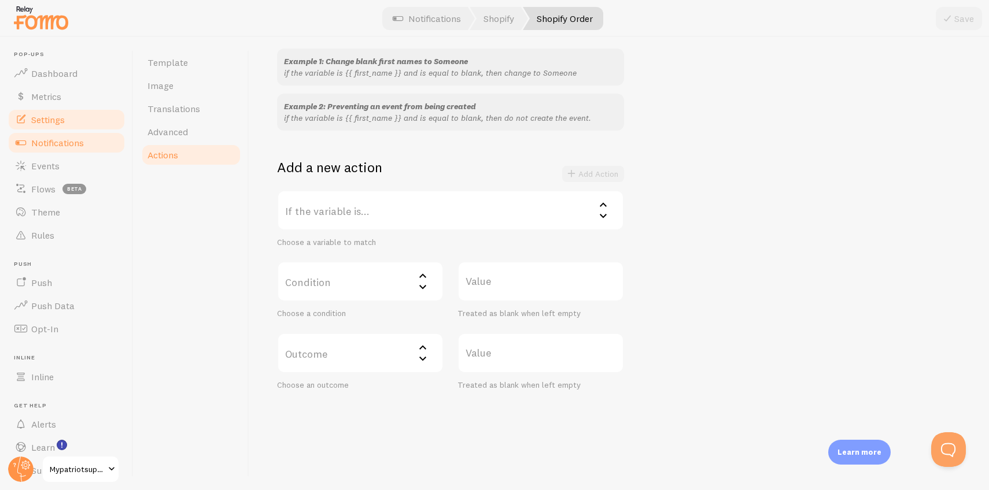
click at [57, 117] on span "Settings" at bounding box center [48, 120] width 34 height 12
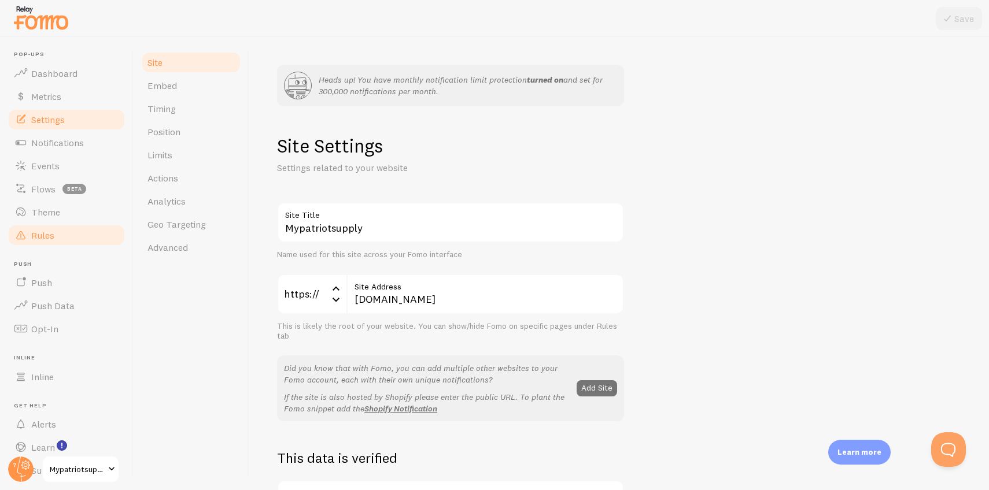
click at [47, 236] on span "Rules" at bounding box center [42, 236] width 23 height 12
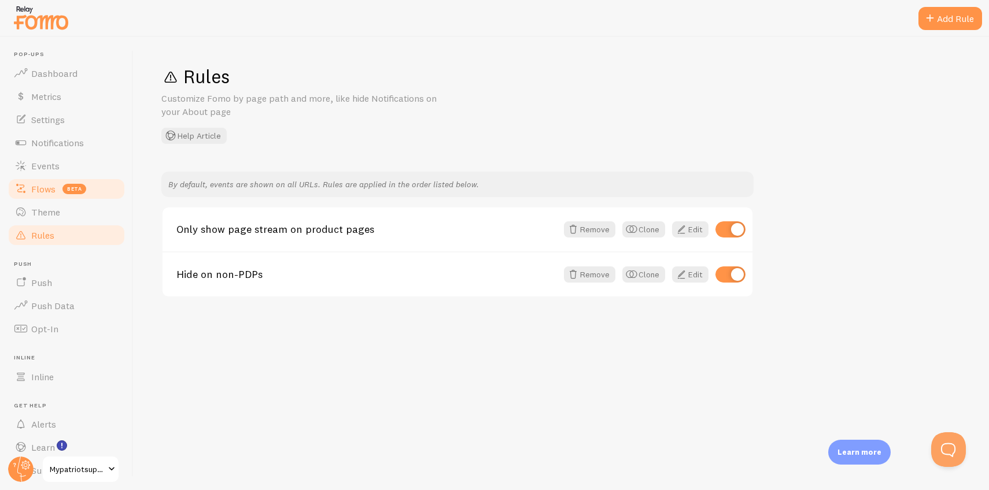
click at [42, 191] on span "Flows" at bounding box center [43, 189] width 24 height 12
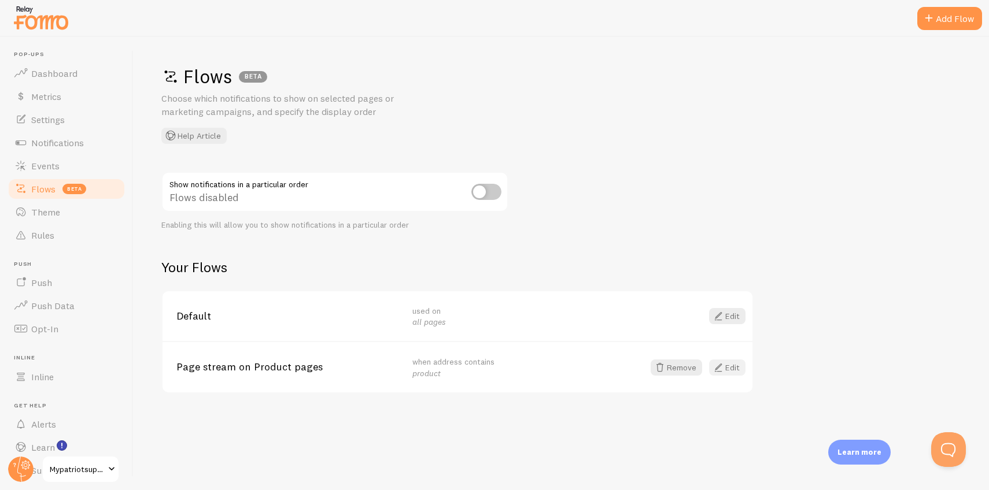
click at [724, 369] on span at bounding box center [718, 368] width 14 height 14
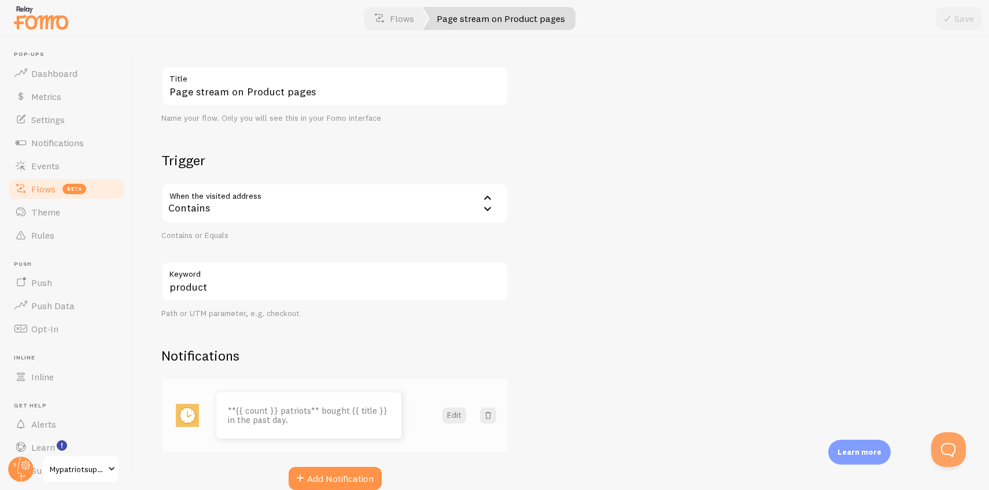
scroll to position [106, 0]
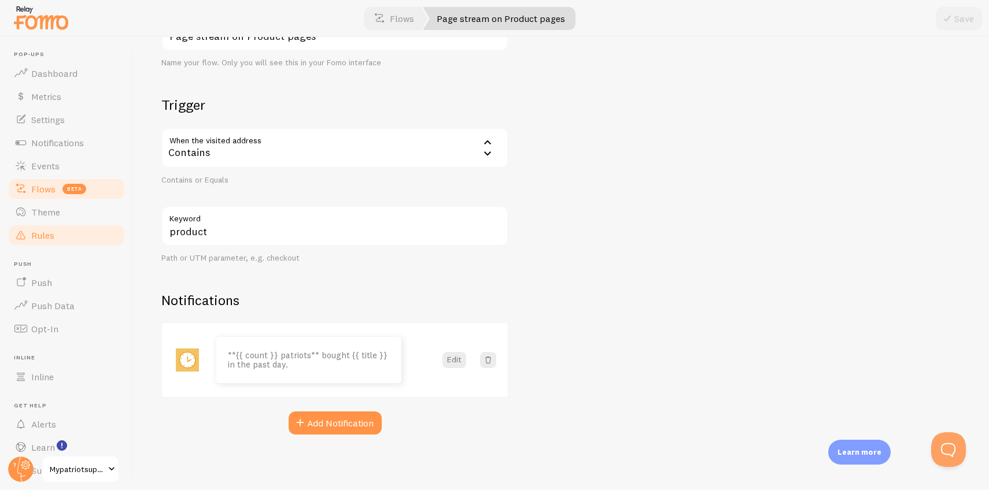
click at [34, 230] on span "Rules" at bounding box center [42, 236] width 23 height 12
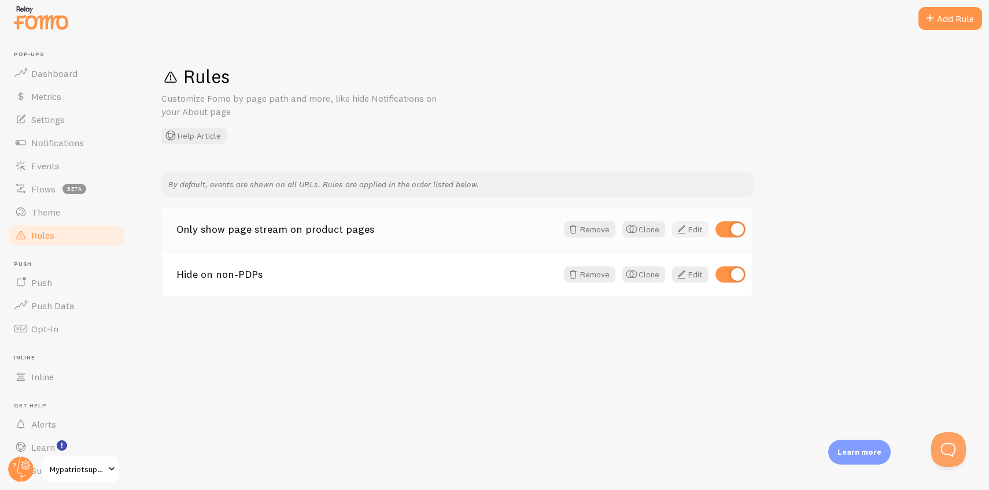
click at [683, 227] on span at bounding box center [681, 230] width 14 height 14
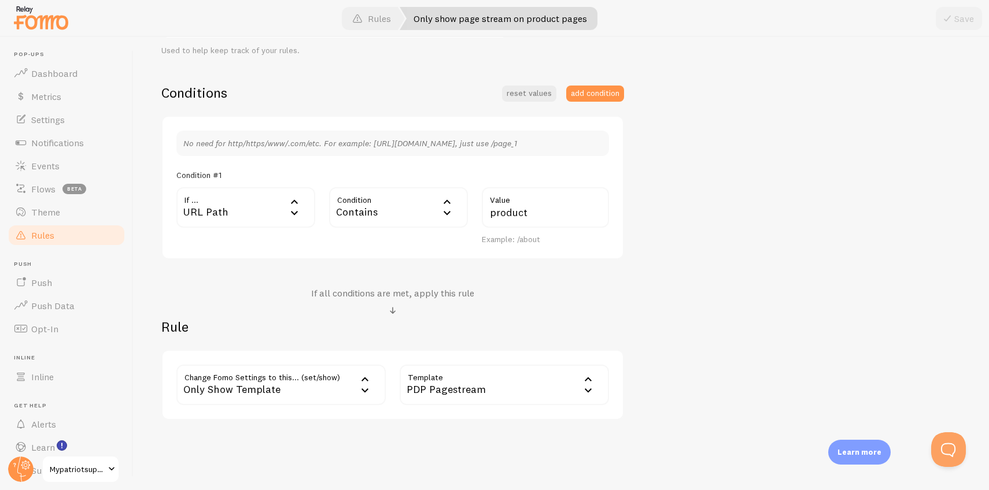
scroll to position [265, 0]
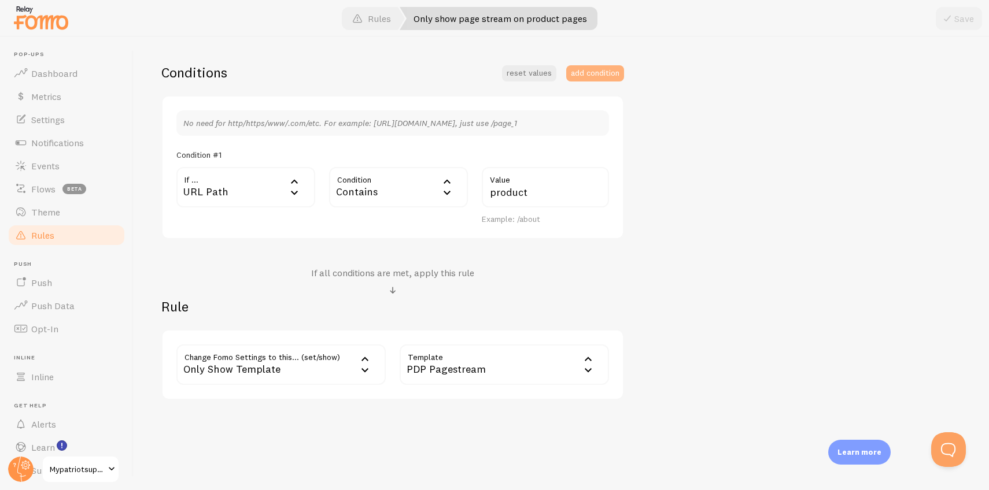
click at [584, 76] on button "add condition" at bounding box center [595, 73] width 58 height 16
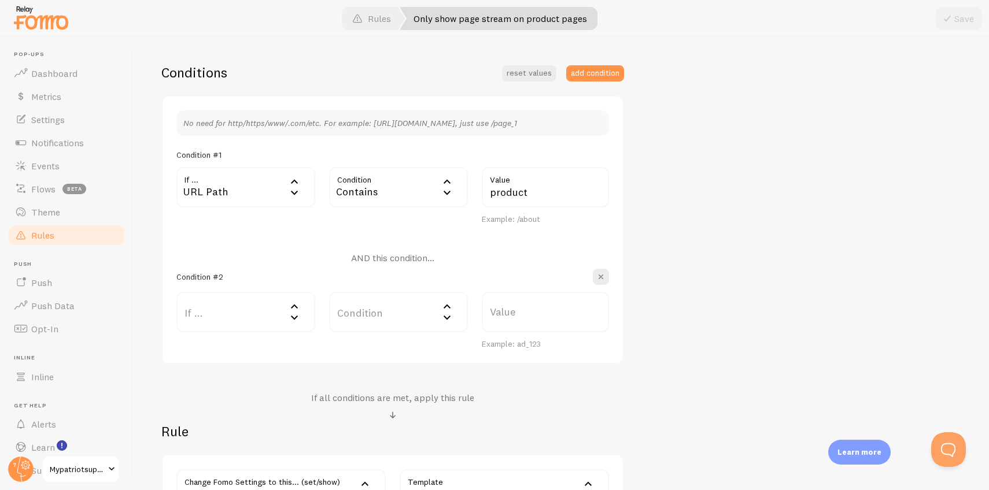
click at [239, 316] on label "If ..." at bounding box center [245, 312] width 139 height 40
click at [212, 431] on li "CSS Selector" at bounding box center [246, 431] width 136 height 20
click at [481, 319] on label "Value" at bounding box center [504, 312] width 209 height 40
click at [481, 319] on input "Value" at bounding box center [504, 312] width 209 height 40
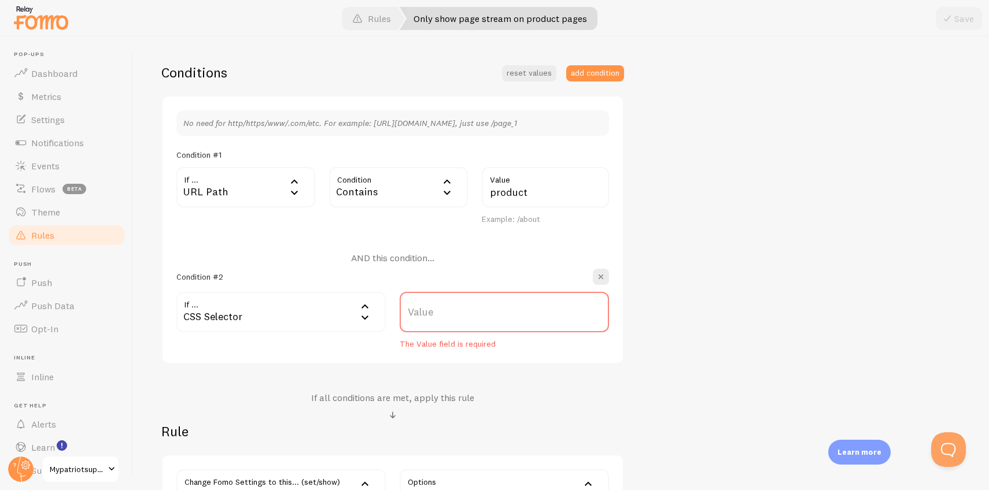
click at [690, 304] on div "Only show page stream on product pages Title Example: Checkout Page Description…" at bounding box center [561, 216] width 800 height 618
drag, startPoint x: 310, startPoint y: 337, endPoint x: 305, endPoint y: 321, distance: 17.2
click at [310, 337] on div "If ... css_selector CSS Selector URL Path URL Parameter Home page Mobile Browse…" at bounding box center [280, 321] width 223 height 58
click at [305, 317] on div "CSS Selector" at bounding box center [280, 312] width 209 height 40
click at [291, 312] on div "CSS Selector" at bounding box center [280, 312] width 209 height 40
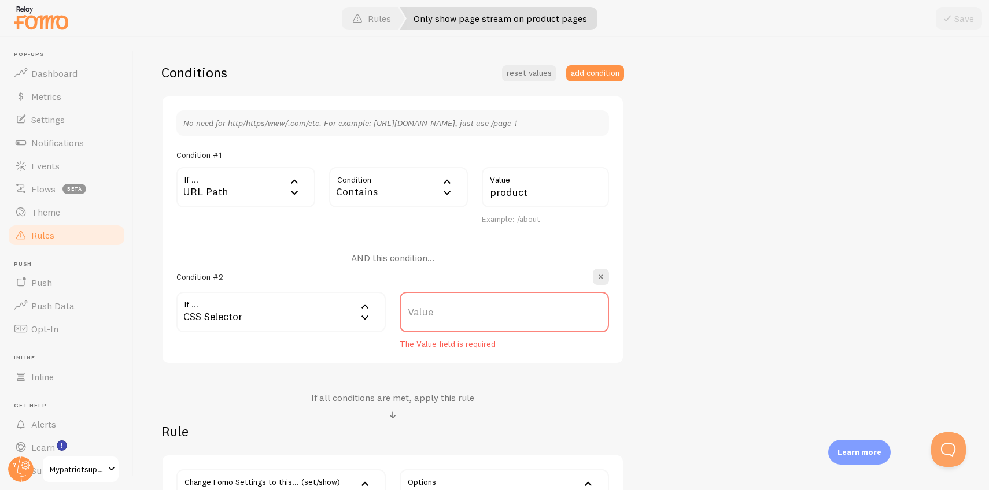
click at [265, 337] on div "If ... css_selector CSS Selector URL Path URL Parameter Home page Mobile Browse…" at bounding box center [280, 321] width 223 height 58
click at [398, 349] on div "Value The Value field is required" at bounding box center [504, 321] width 223 height 58
click at [424, 321] on label "Value" at bounding box center [504, 312] width 209 height 40
click at [424, 321] on input "Value" at bounding box center [504, 312] width 209 height 40
click at [426, 314] on label "Value" at bounding box center [504, 312] width 209 height 40
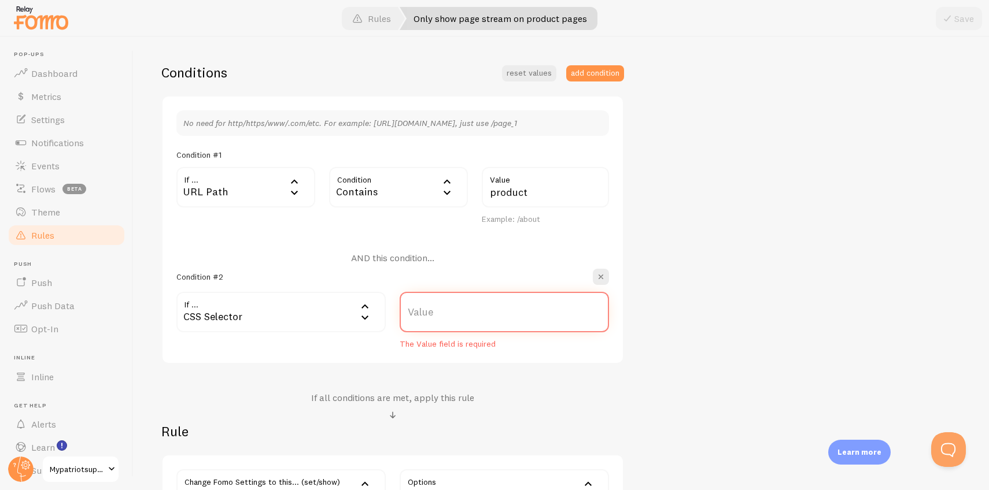
click at [426, 314] on input "Value" at bounding box center [504, 312] width 209 height 40
click at [607, 279] on button "button" at bounding box center [601, 277] width 16 height 16
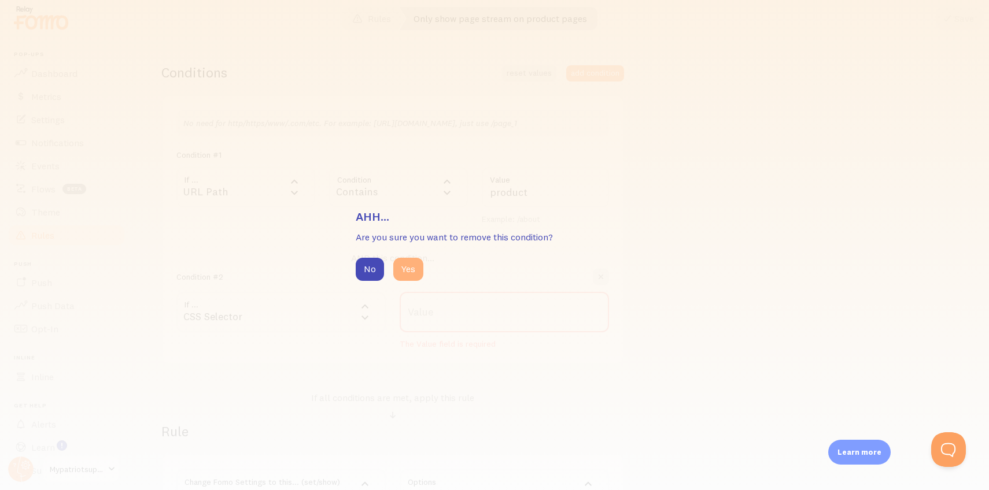
click at [416, 271] on button "Yes" at bounding box center [408, 269] width 30 height 23
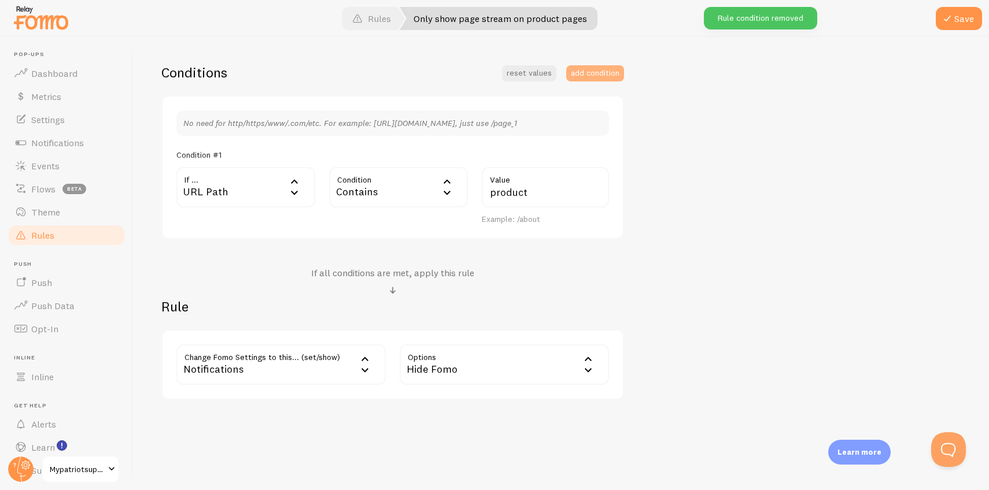
click at [613, 77] on button "add condition" at bounding box center [595, 73] width 58 height 16
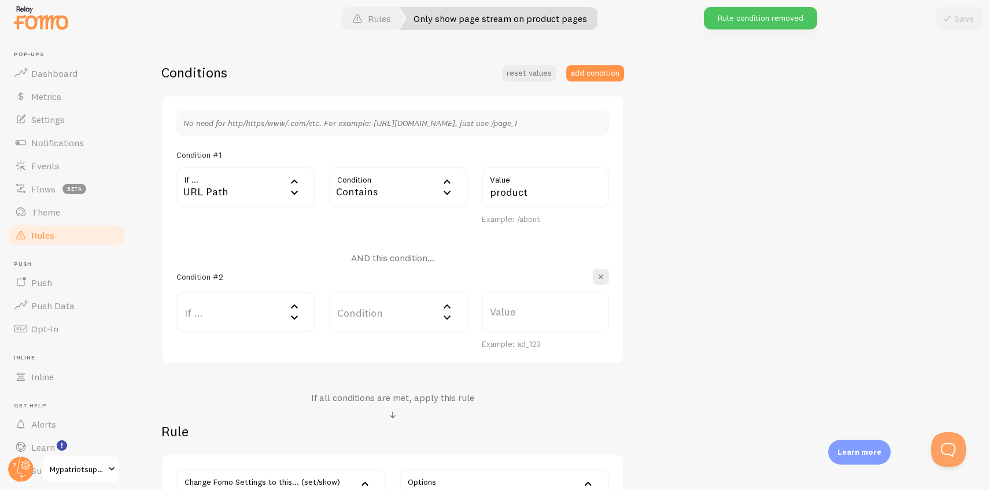
click at [254, 319] on label "If ..." at bounding box center [245, 312] width 139 height 40
click at [233, 427] on li "CSS Selector" at bounding box center [246, 431] width 136 height 20
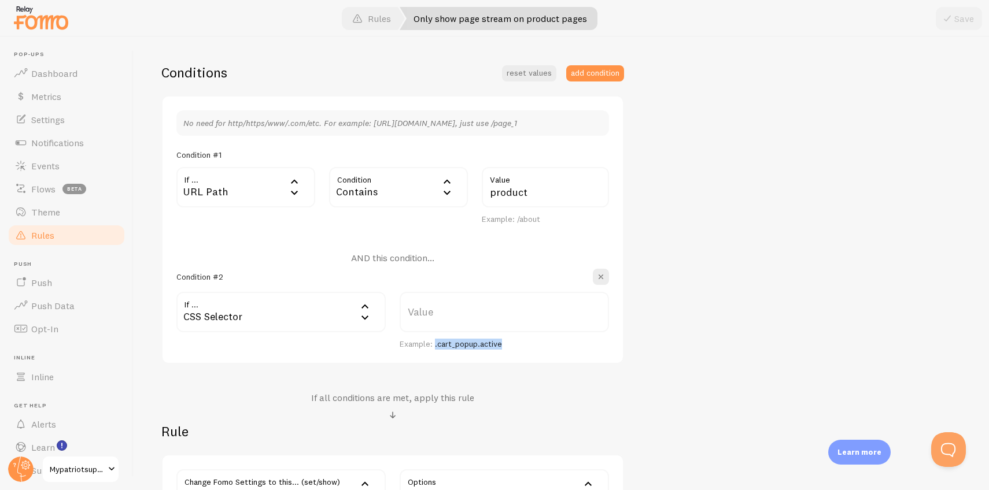
drag, startPoint x: 520, startPoint y: 344, endPoint x: 435, endPoint y: 347, distance: 85.6
click at [435, 347] on div "Example: .cart_popup.active" at bounding box center [504, 344] width 209 height 10
copy div ".cart_popup.active"
click at [264, 378] on div "Conditions reset values add condition No need for http/https/www/.com/etc. For …" at bounding box center [392, 294] width 463 height 461
